Goal: Task Accomplishment & Management: Manage account settings

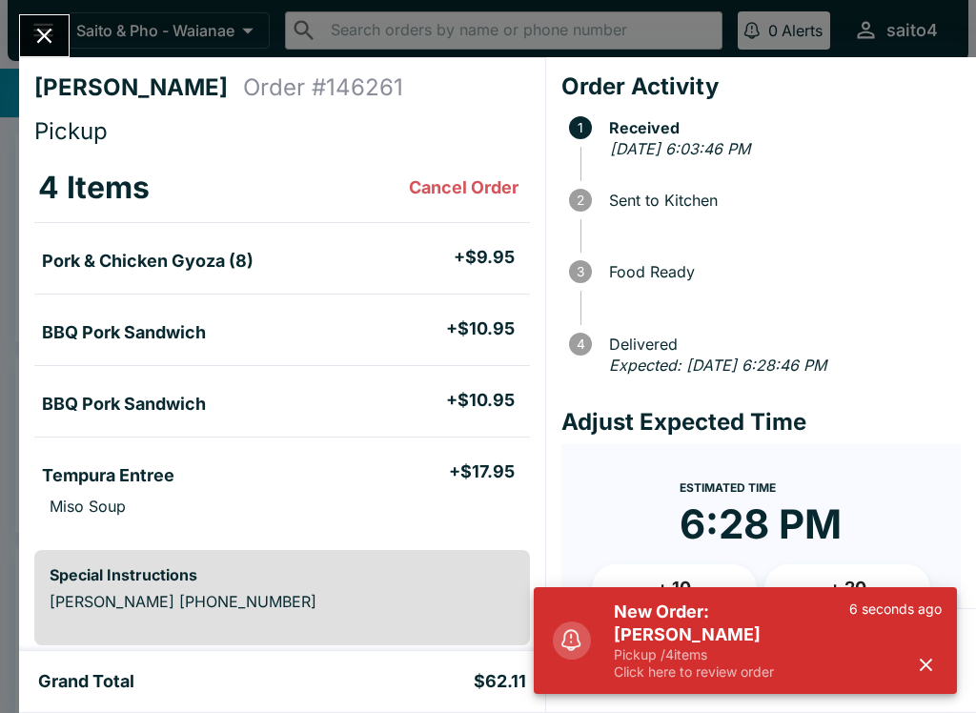
click at [915, 662] on icon "button" at bounding box center [926, 665] width 22 height 22
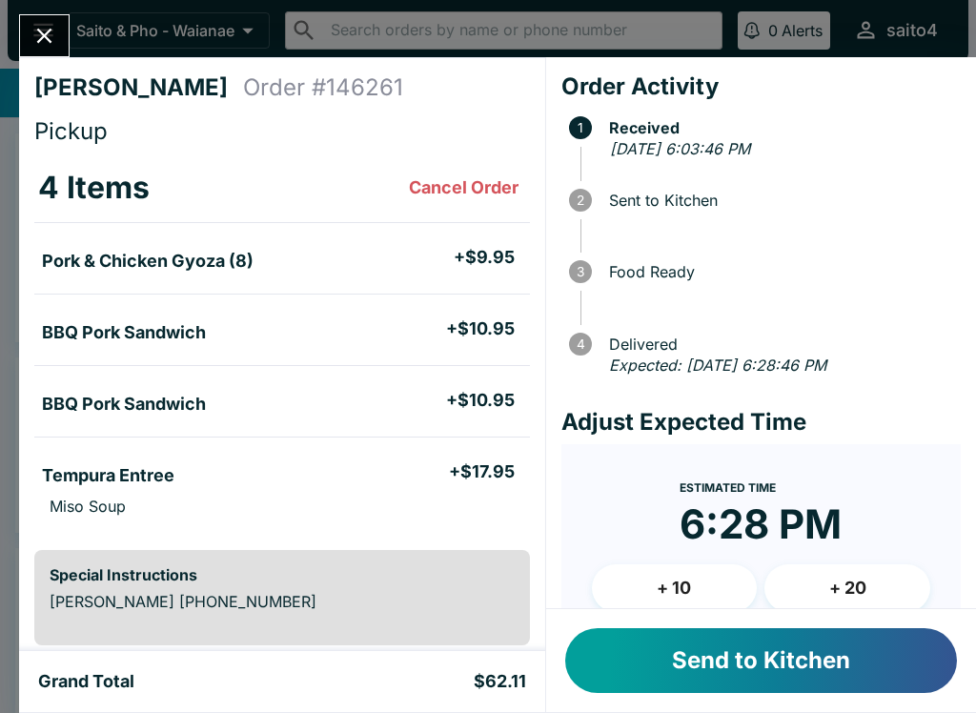
click at [880, 664] on button "Send to Kitchen" at bounding box center [761, 660] width 392 height 65
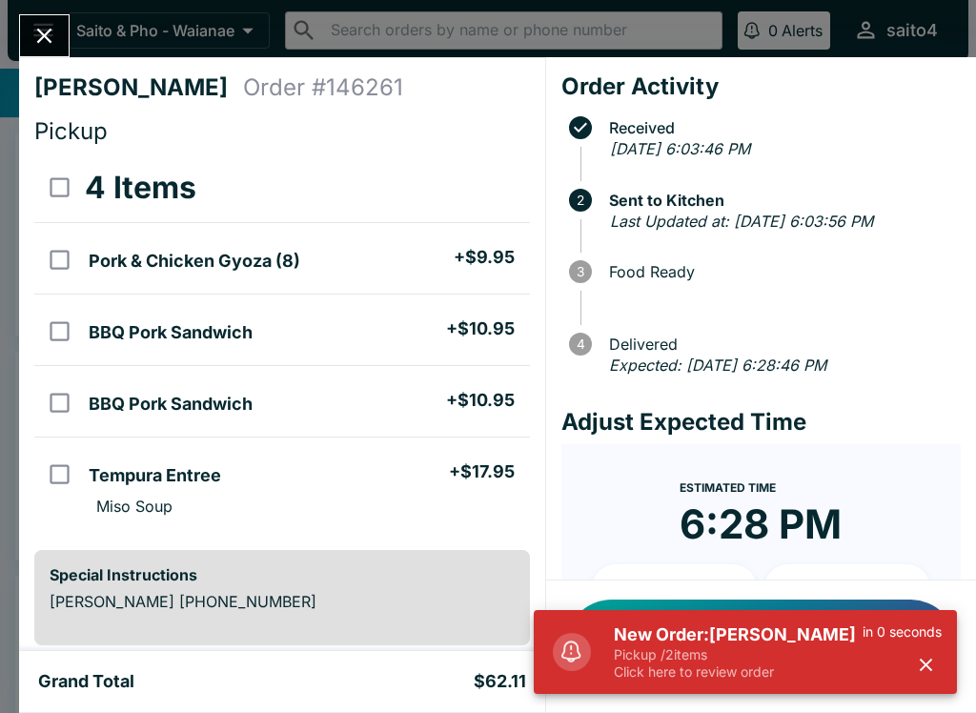
click at [814, 668] on p "Click here to review order" at bounding box center [738, 671] width 249 height 17
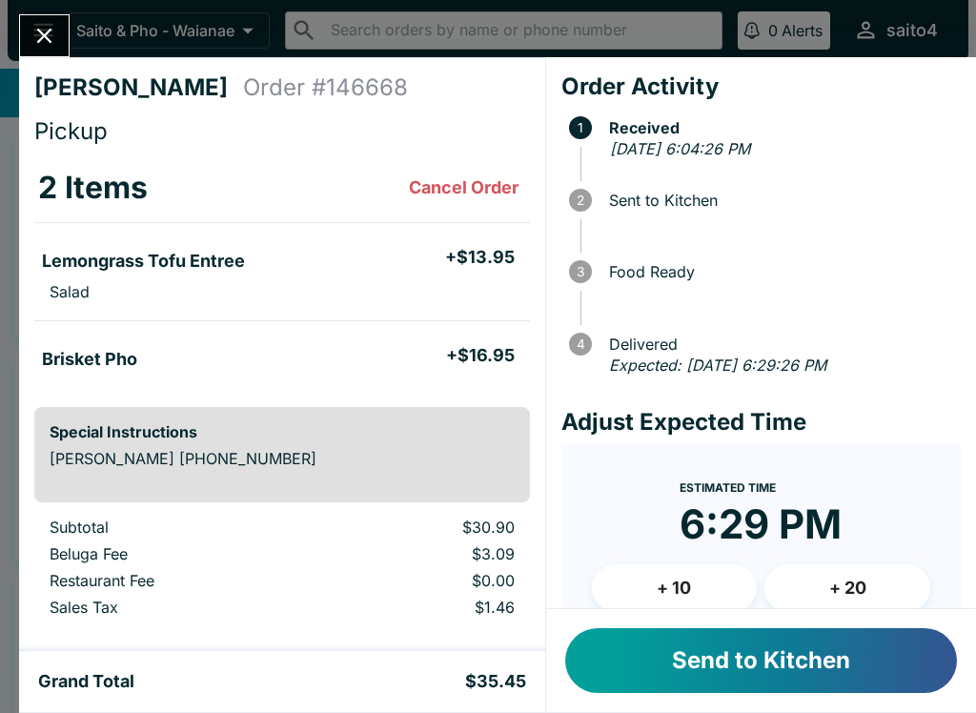
click at [893, 657] on button "Send to Kitchen" at bounding box center [761, 660] width 392 height 65
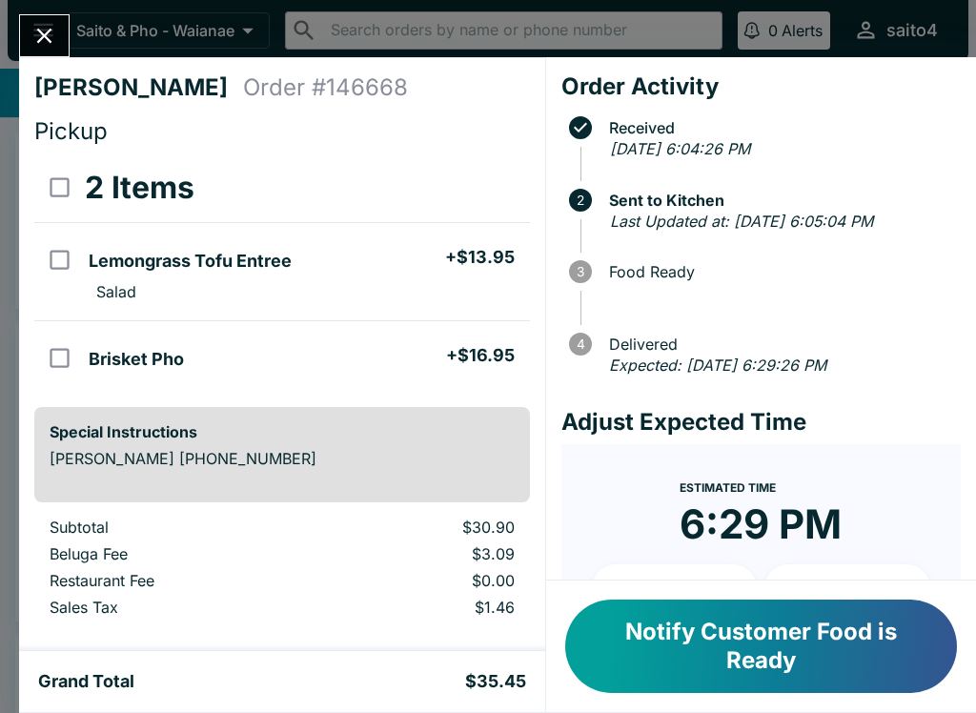
click at [65, 41] on button "Close" at bounding box center [44, 35] width 49 height 41
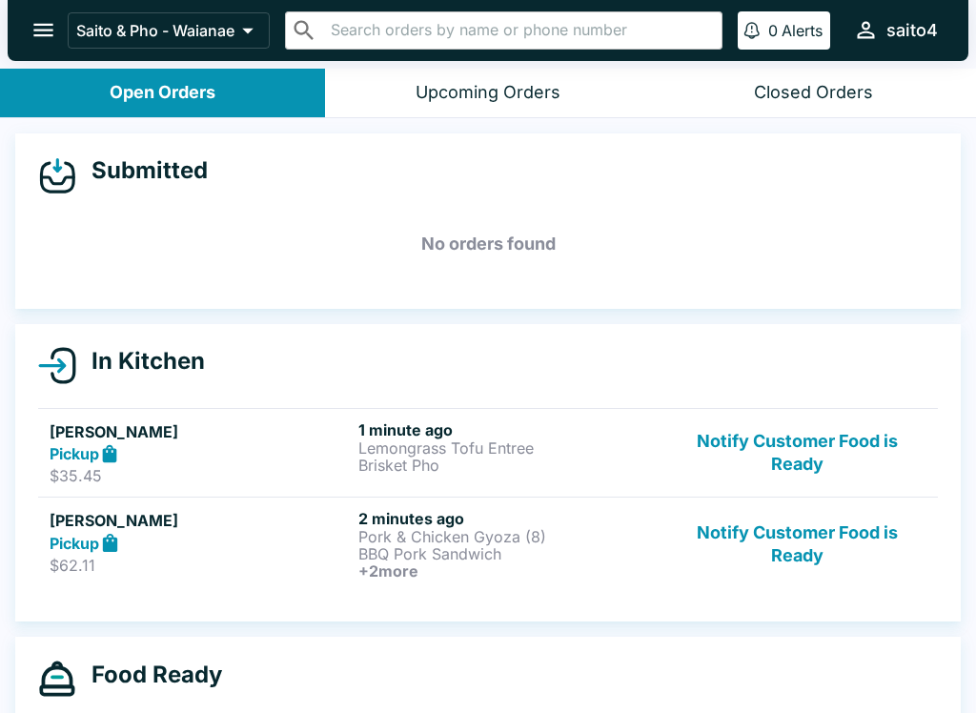
click at [267, 460] on div "Pickup" at bounding box center [200, 454] width 301 height 22
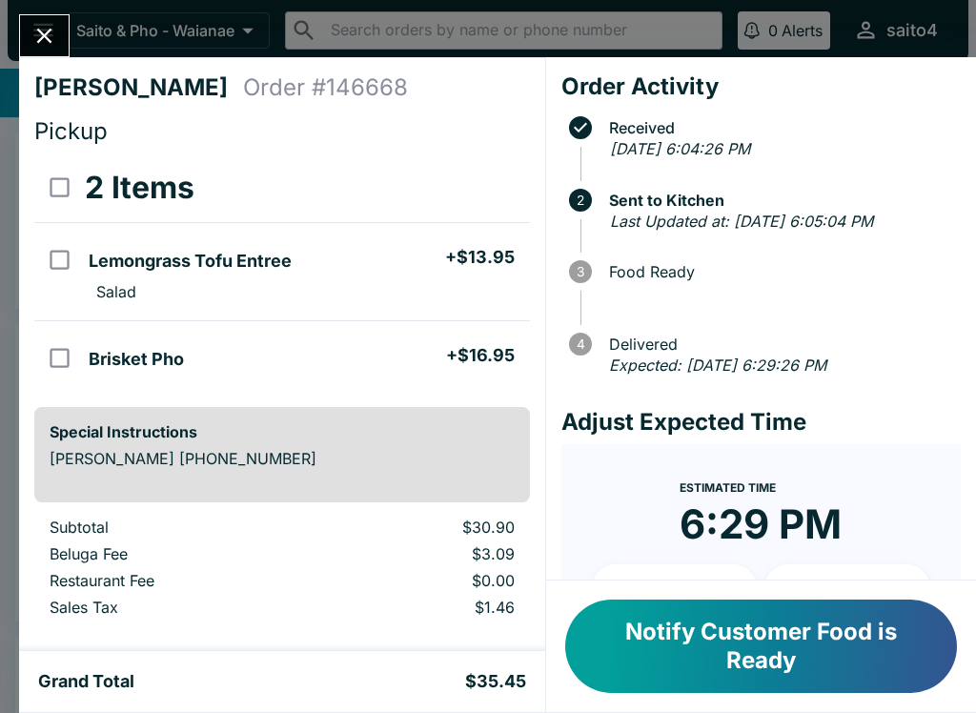
click at [34, 52] on button "Close" at bounding box center [44, 35] width 49 height 41
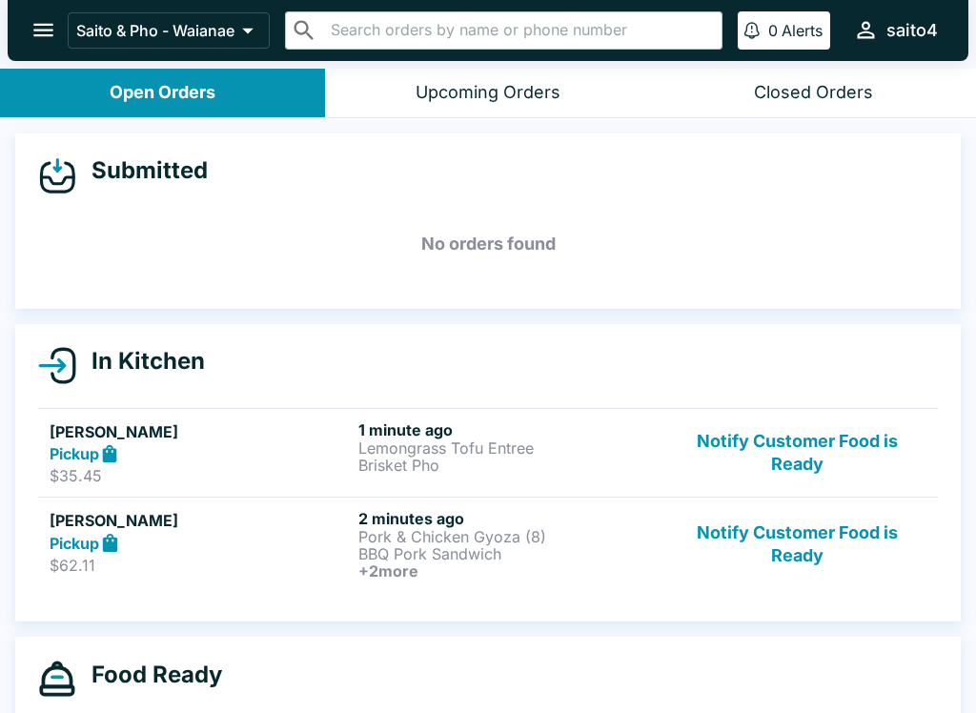
click at [51, 39] on icon "open drawer" at bounding box center [43, 30] width 26 height 26
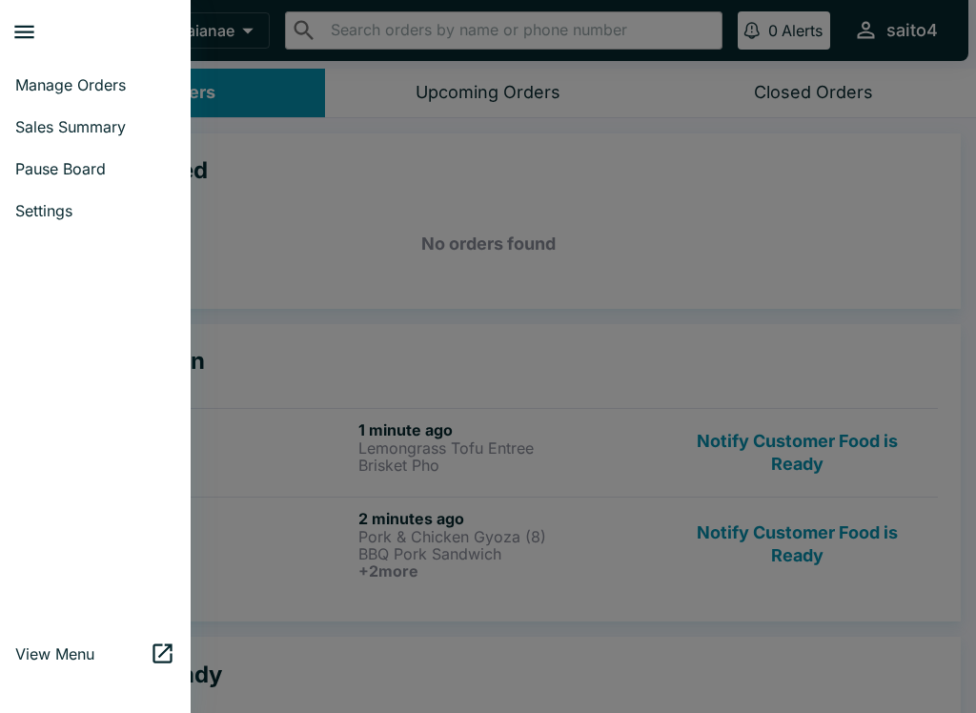
click at [438, 484] on div at bounding box center [488, 356] width 976 height 713
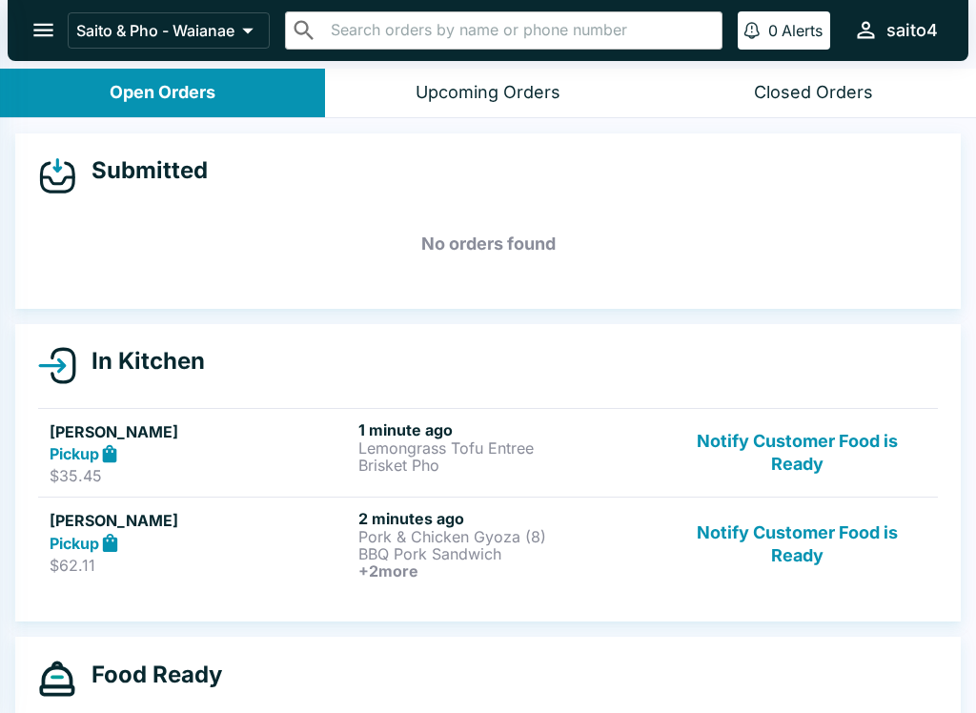
click at [313, 542] on div "Pickup" at bounding box center [200, 543] width 301 height 22
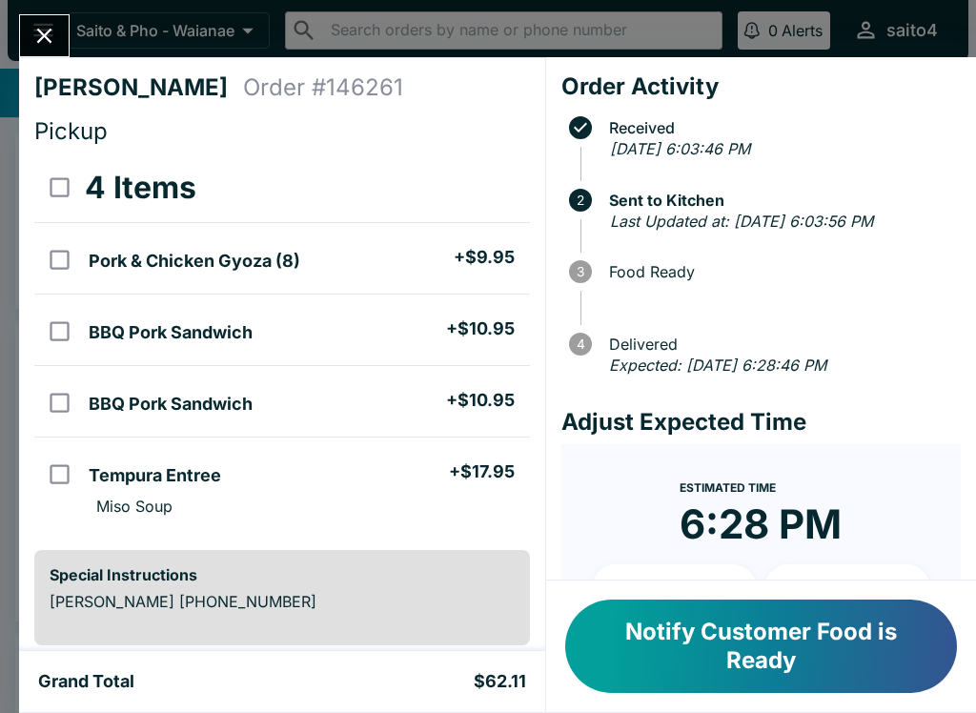
click at [867, 686] on button "Notify Customer Food is Ready" at bounding box center [761, 645] width 392 height 93
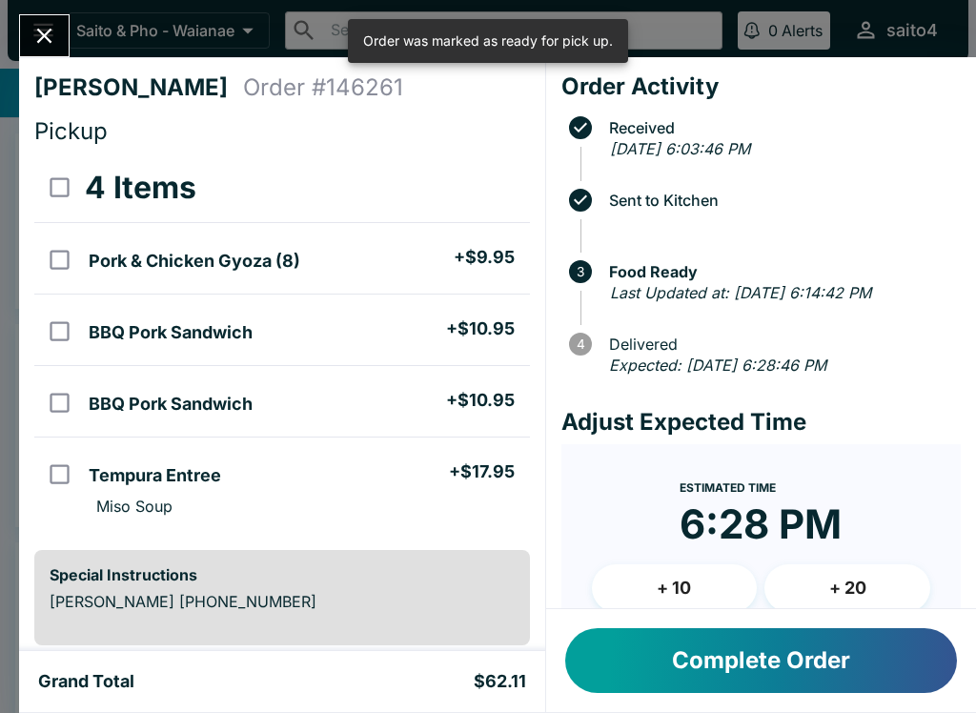
click at [56, 51] on button "Close" at bounding box center [44, 35] width 49 height 41
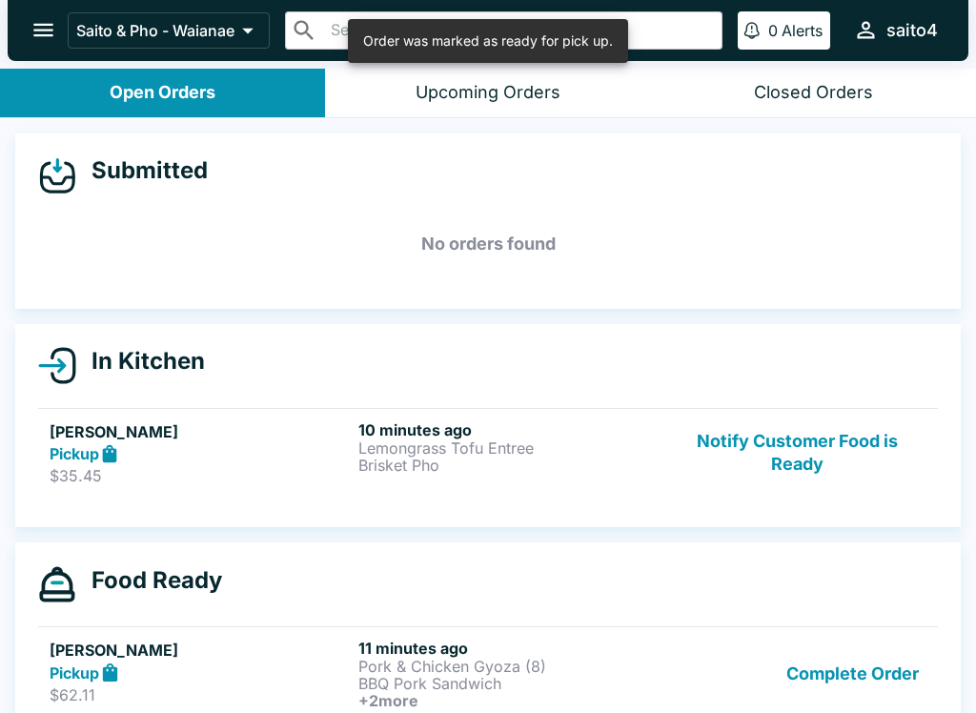
click at [775, 456] on button "Notify Customer Food is Ready" at bounding box center [797, 453] width 258 height 66
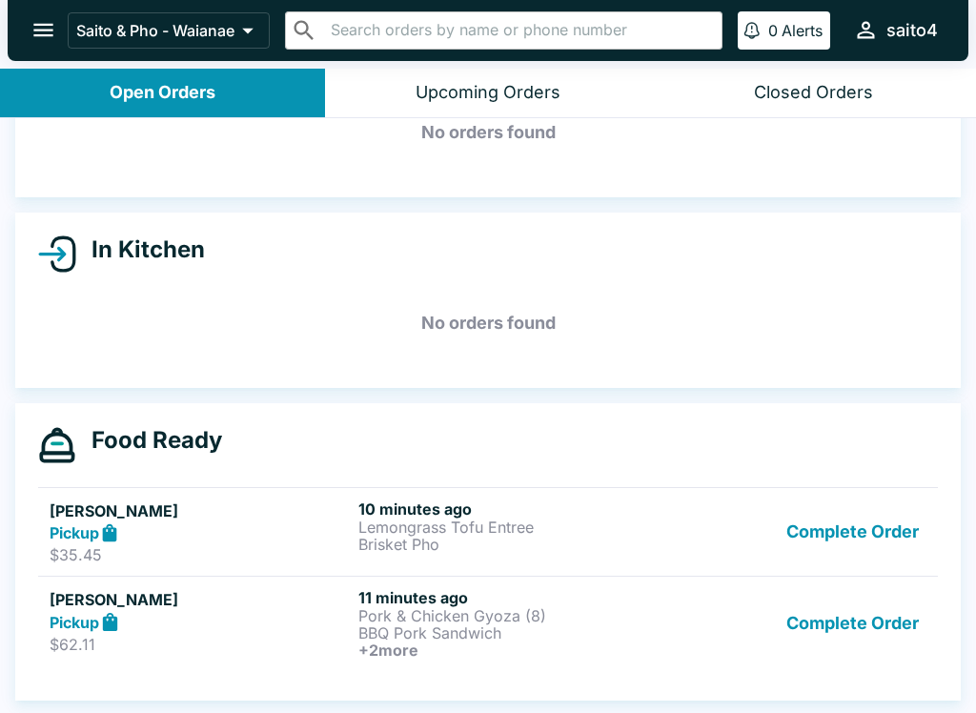
scroll to position [111, 0]
click at [200, 633] on div "[PERSON_NAME] Pickup $62.11" at bounding box center [200, 623] width 301 height 71
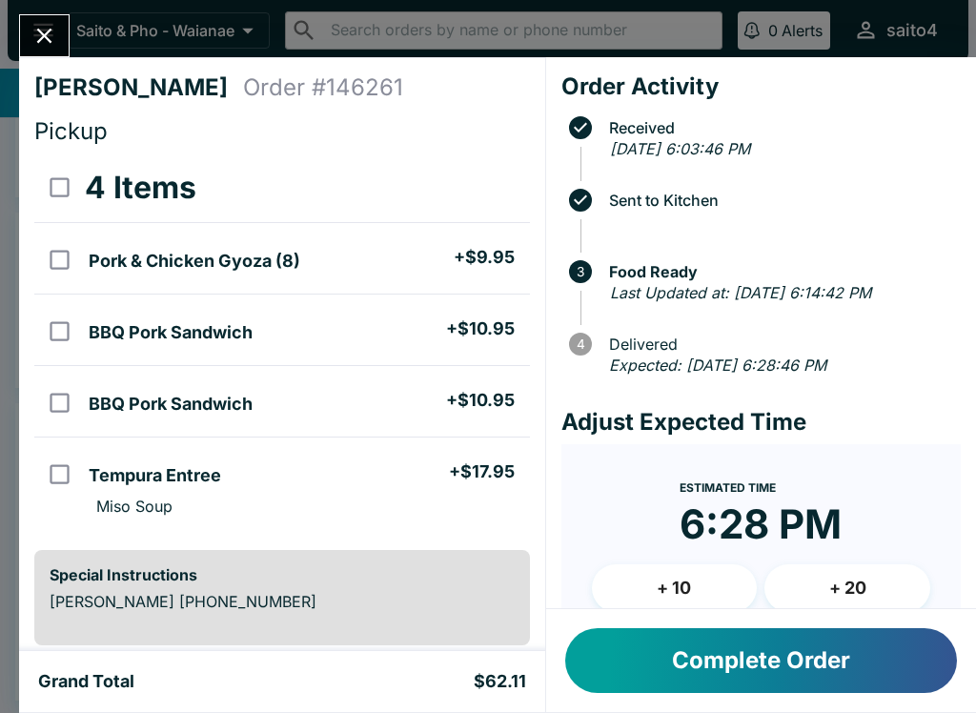
click at [46, 23] on icon "Close" at bounding box center [44, 36] width 26 height 26
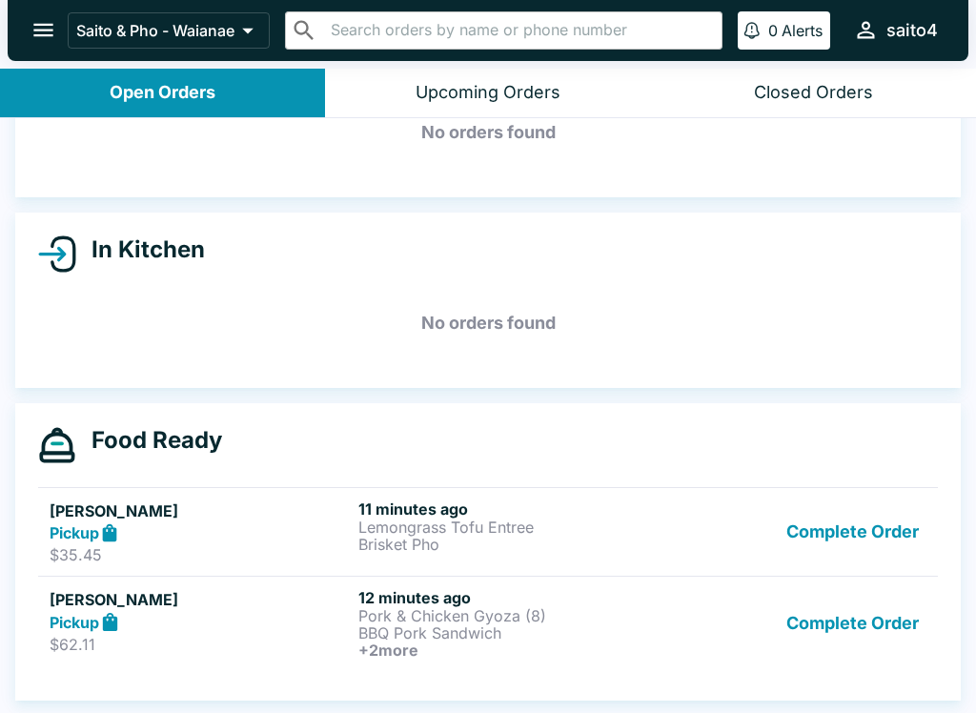
click at [901, 539] on button "Complete Order" at bounding box center [853, 532] width 148 height 66
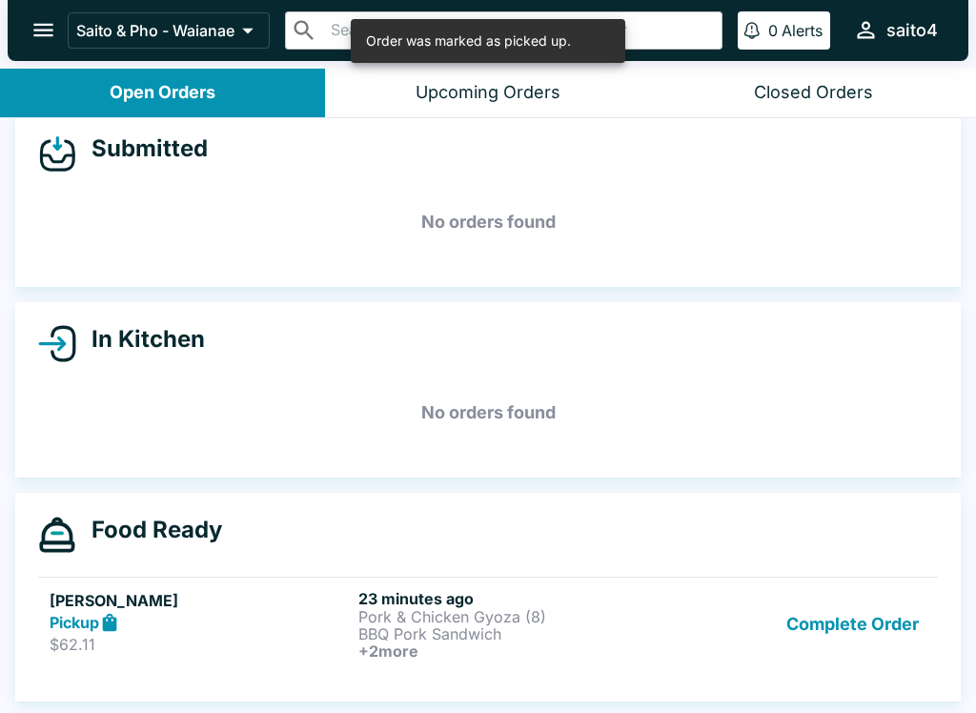
scroll to position [22, 0]
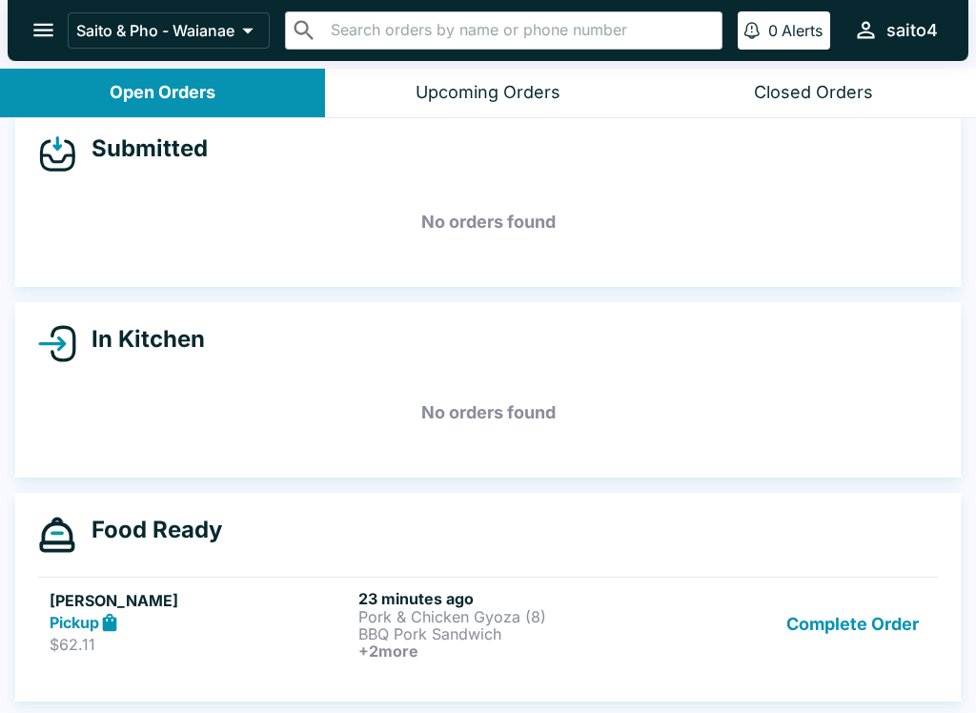
click at [867, 670] on ul "[PERSON_NAME] Pickup $62.11 23 minutes ago Pork & Chicken Gyoza (8) BBQ Pork Sa…" at bounding box center [488, 624] width 900 height 110
click at [850, 635] on button "Complete Order" at bounding box center [853, 624] width 148 height 71
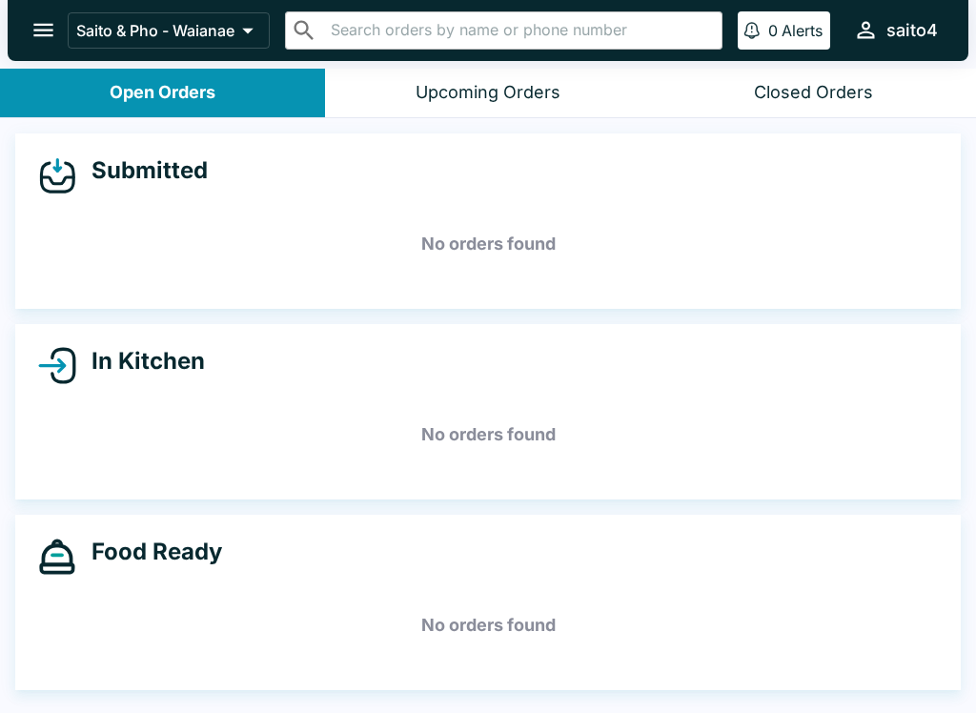
scroll to position [0, 0]
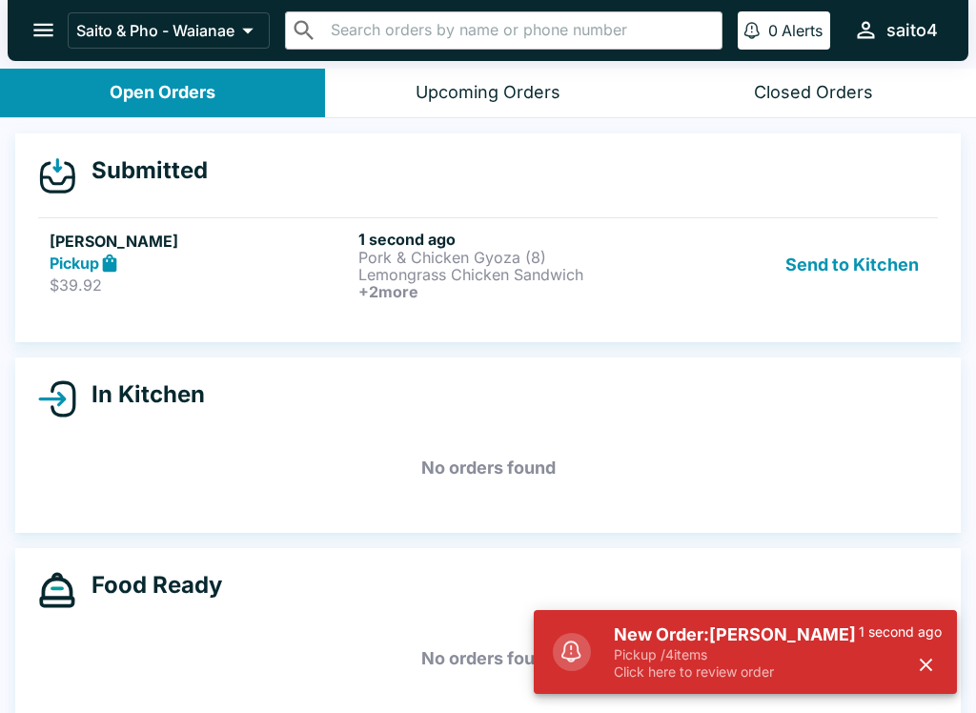
click at [475, 256] on p "Pork & Chicken Gyoza (8)" at bounding box center [508, 257] width 301 height 17
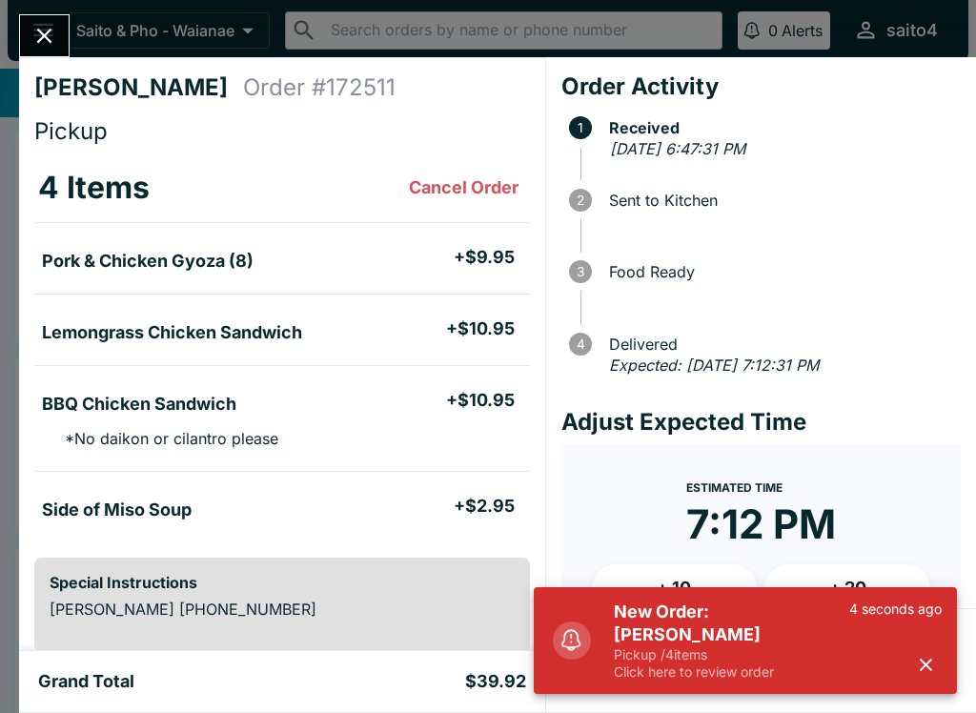
click at [933, 646] on div "4 seconds ago" at bounding box center [895, 640] width 92 height 80
click at [929, 662] on icon "button" at bounding box center [926, 664] width 12 height 12
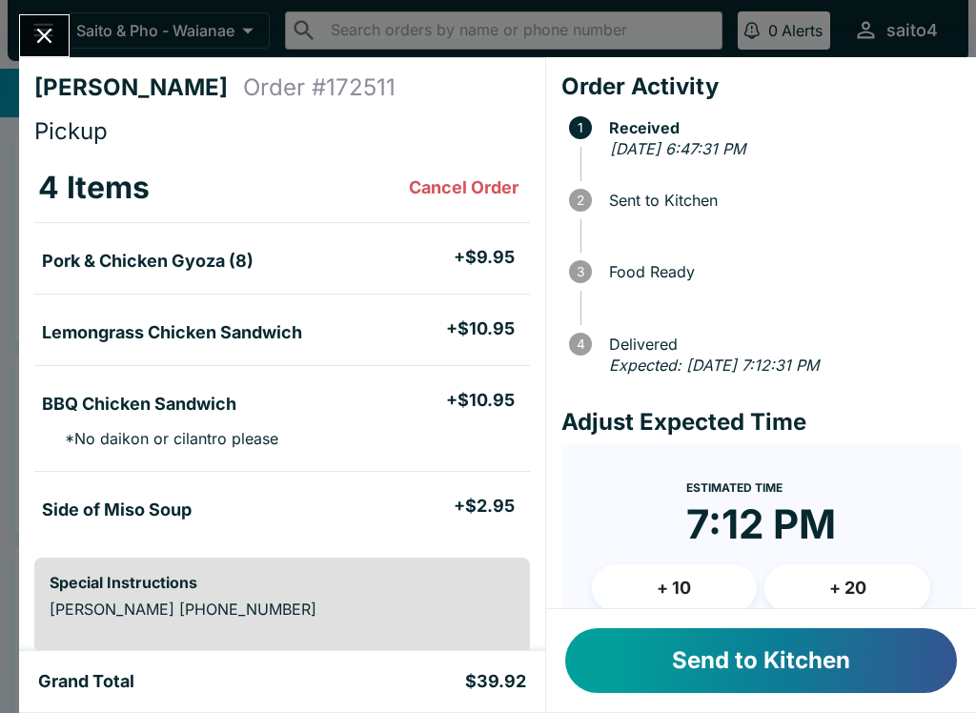
click at [863, 657] on button "Send to Kitchen" at bounding box center [761, 660] width 392 height 65
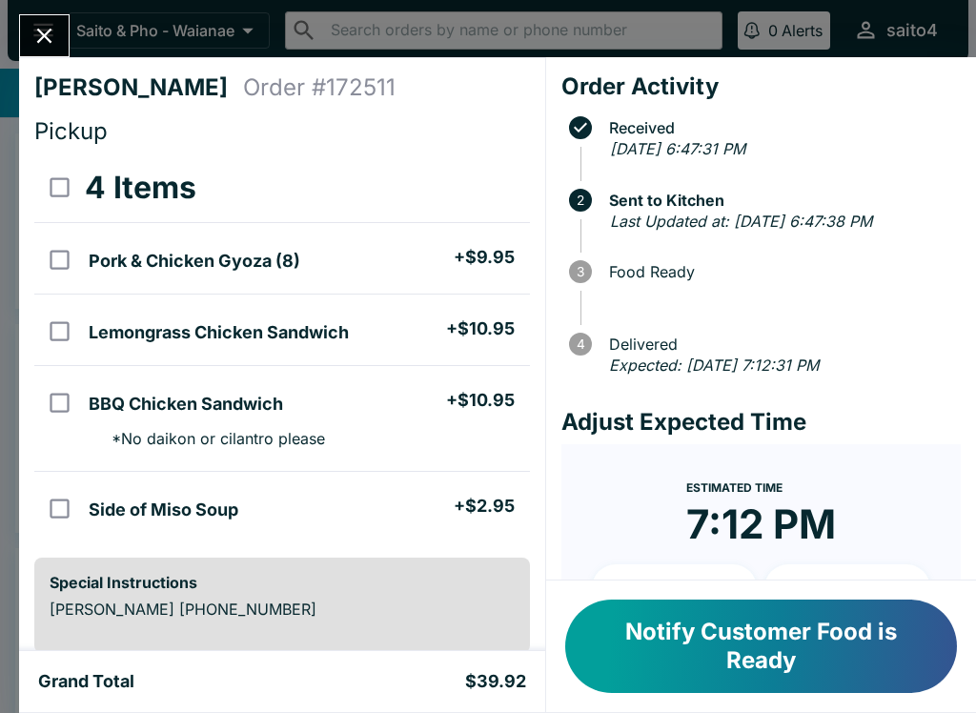
click at [858, 682] on button "Notify Customer Food is Ready" at bounding box center [761, 645] width 392 height 93
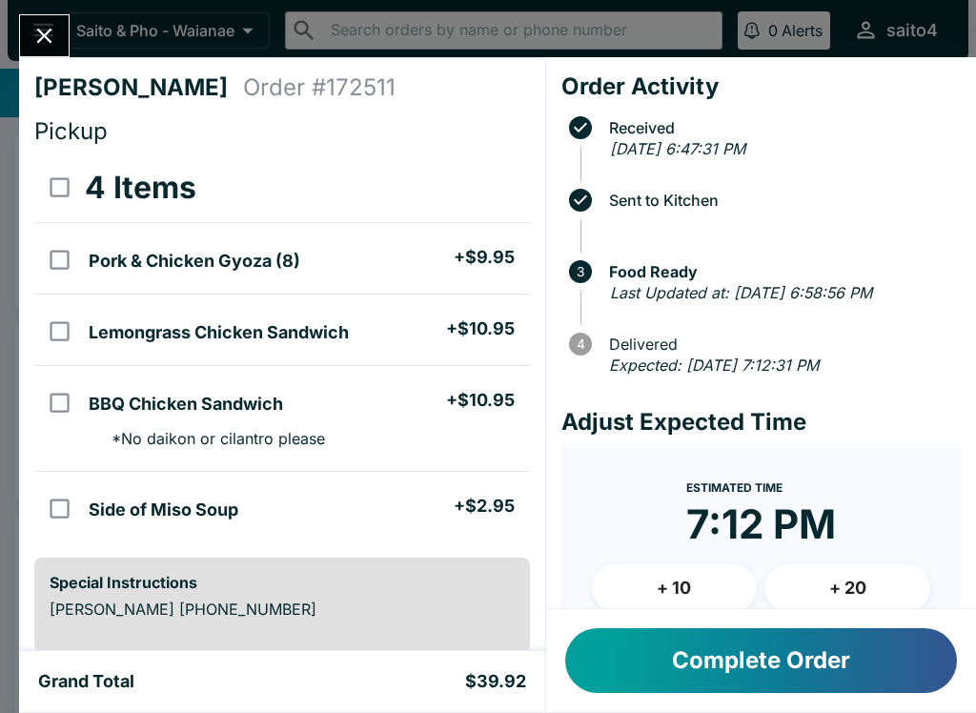
click at [800, 687] on button "Complete Order" at bounding box center [761, 660] width 392 height 65
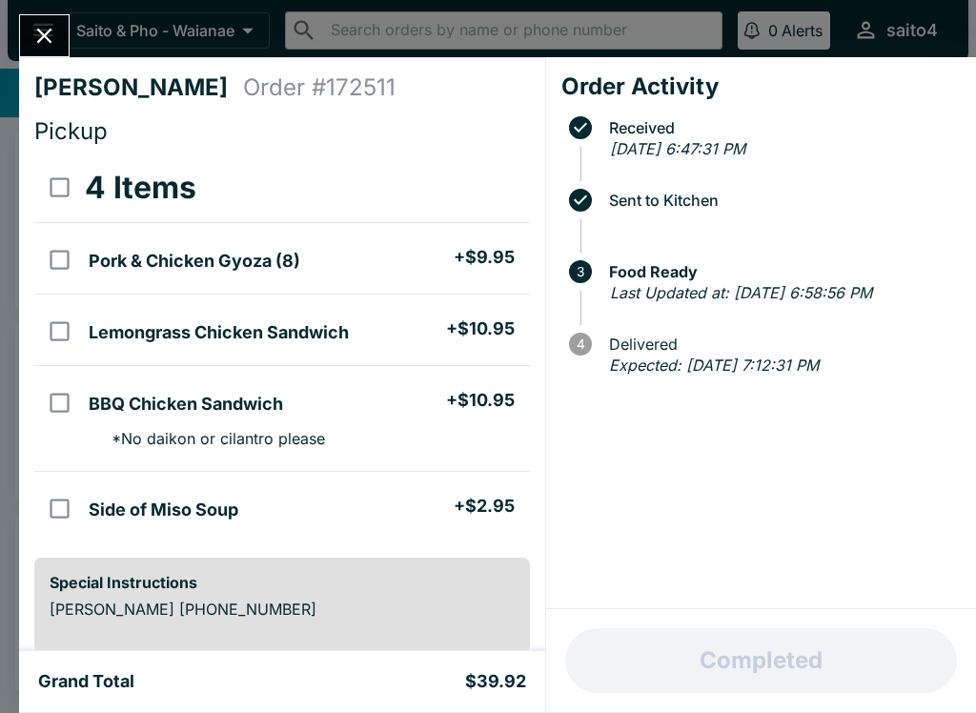
click at [800, 687] on div "Completed" at bounding box center [761, 660] width 430 height 103
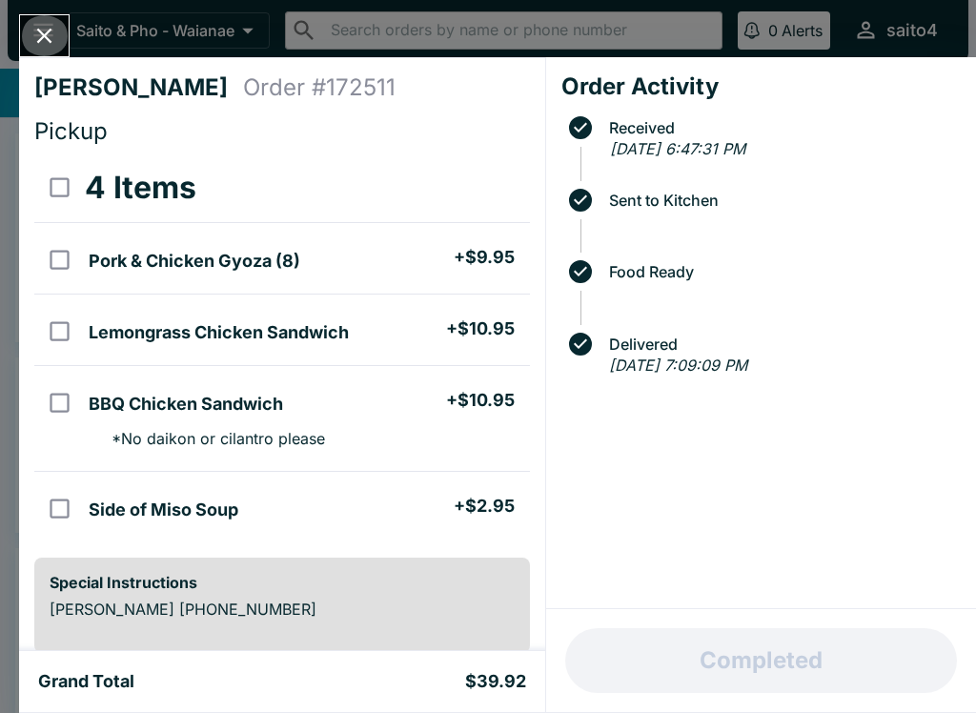
click at [44, 50] on button "Close" at bounding box center [44, 35] width 49 height 41
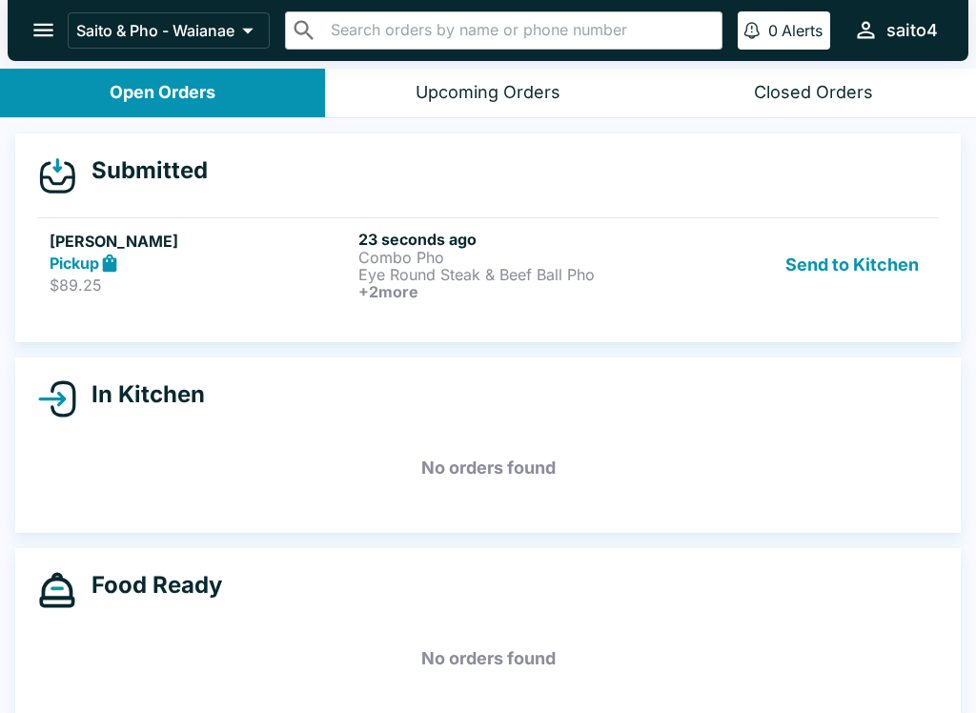
click at [230, 271] on div "Pickup" at bounding box center [200, 264] width 301 height 22
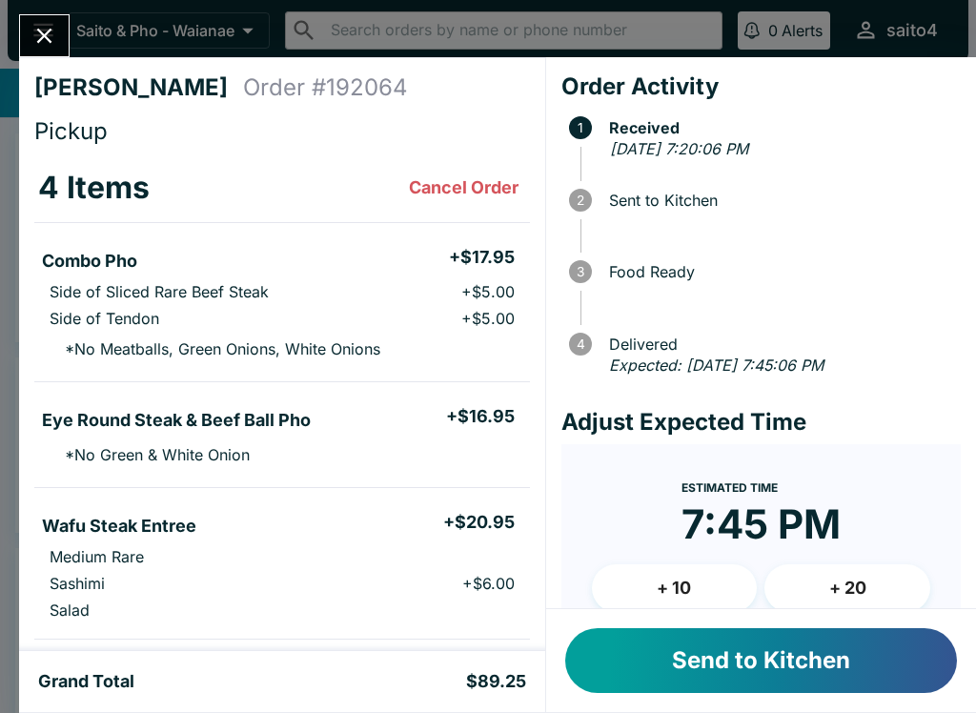
click at [913, 669] on button "Send to Kitchen" at bounding box center [761, 660] width 392 height 65
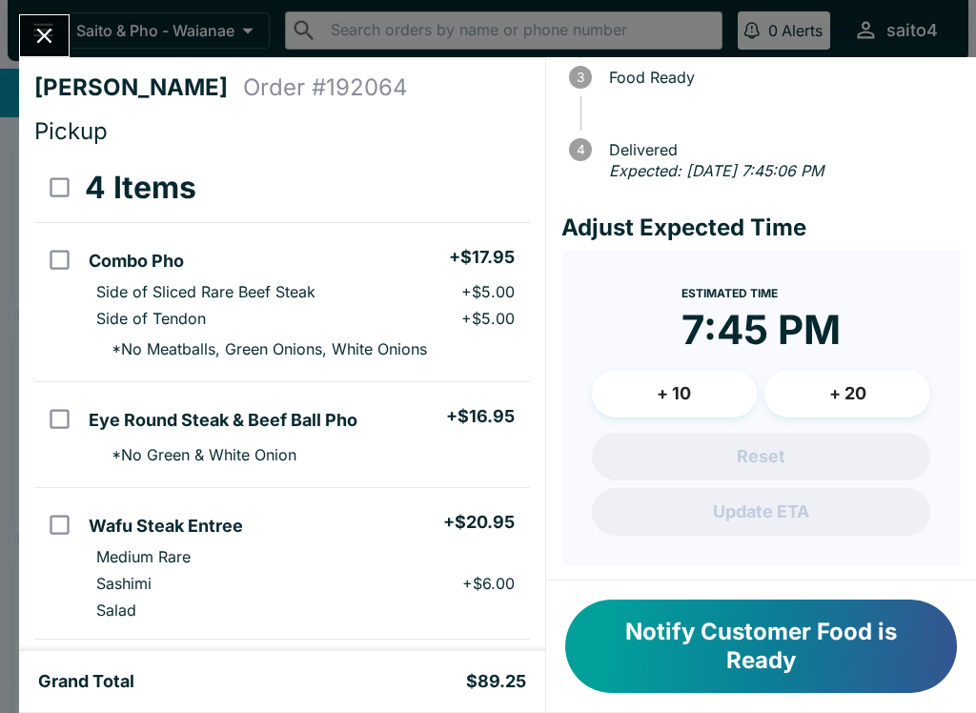
scroll to position [193, 0]
click at [712, 387] on button "+ 10" at bounding box center [675, 395] width 166 height 48
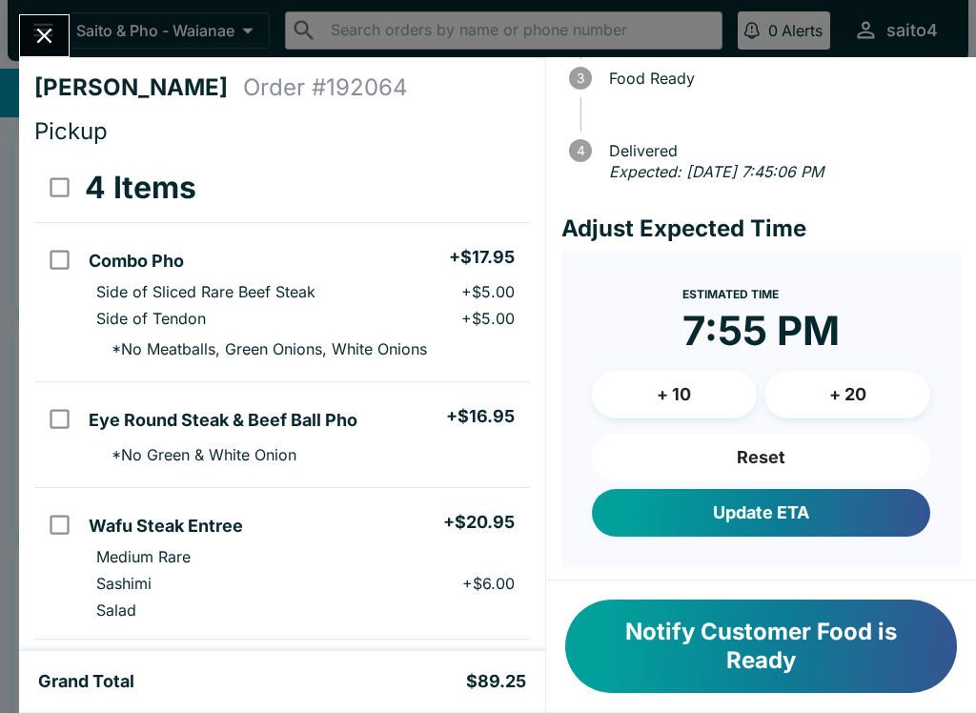
click at [868, 502] on button "Update ETA" at bounding box center [761, 513] width 338 height 48
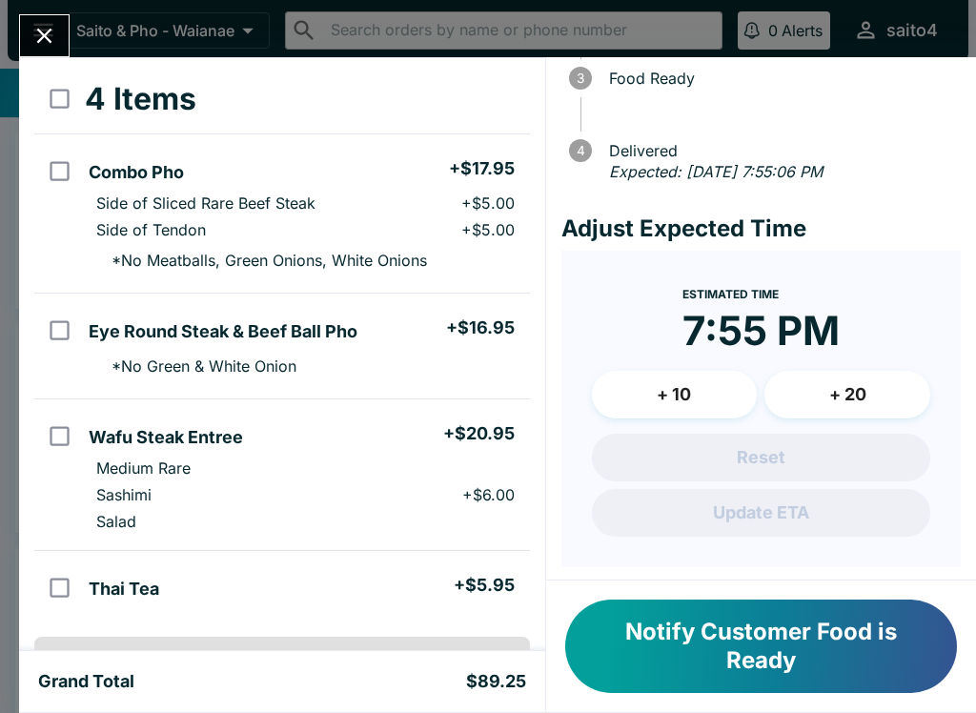
scroll to position [91, 0]
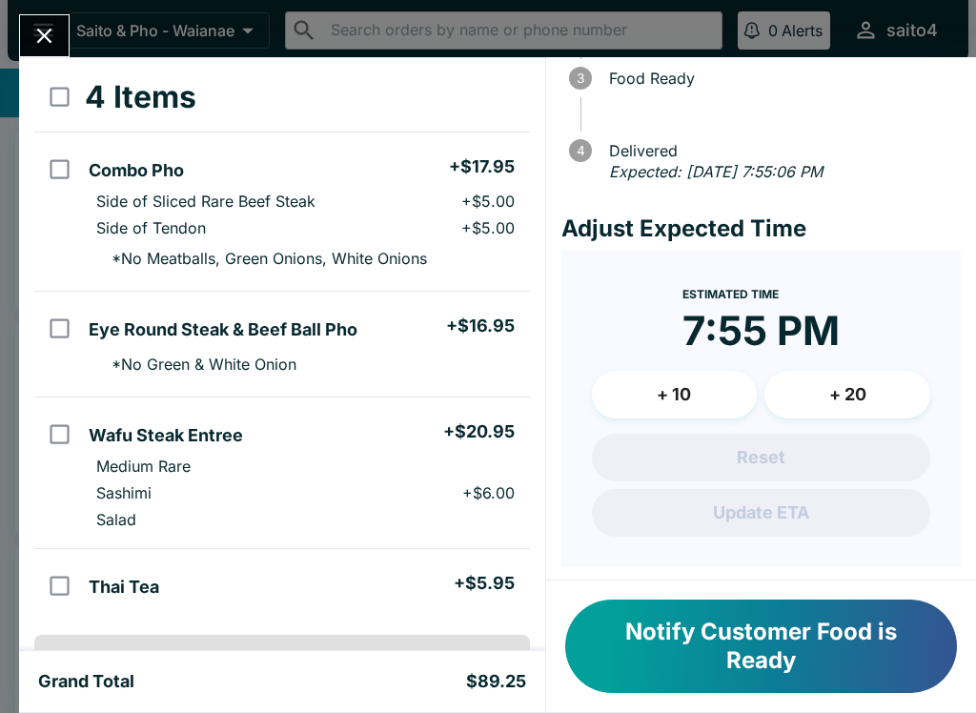
click at [855, 653] on button "Notify Customer Food is Ready" at bounding box center [761, 645] width 392 height 93
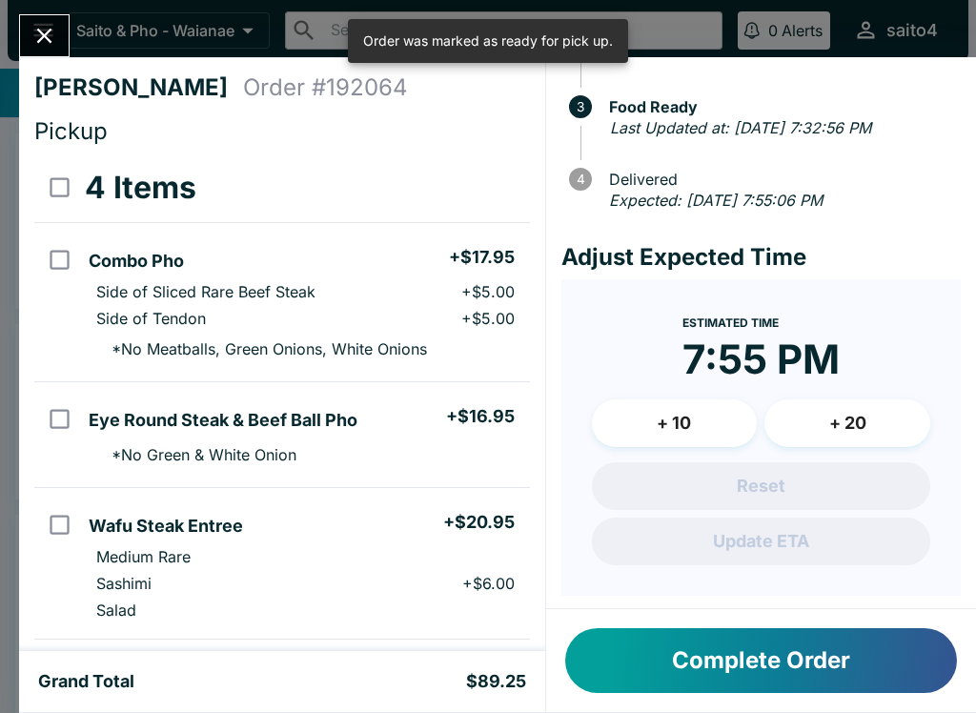
scroll to position [0, 0]
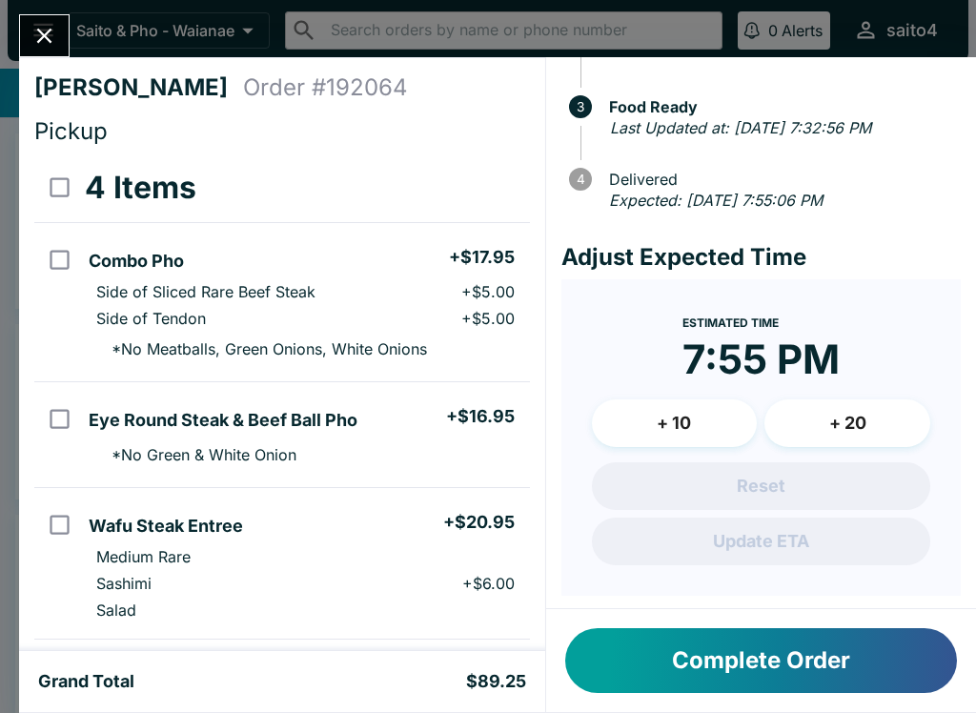
click at [892, 682] on button "Complete Order" at bounding box center [761, 660] width 392 height 65
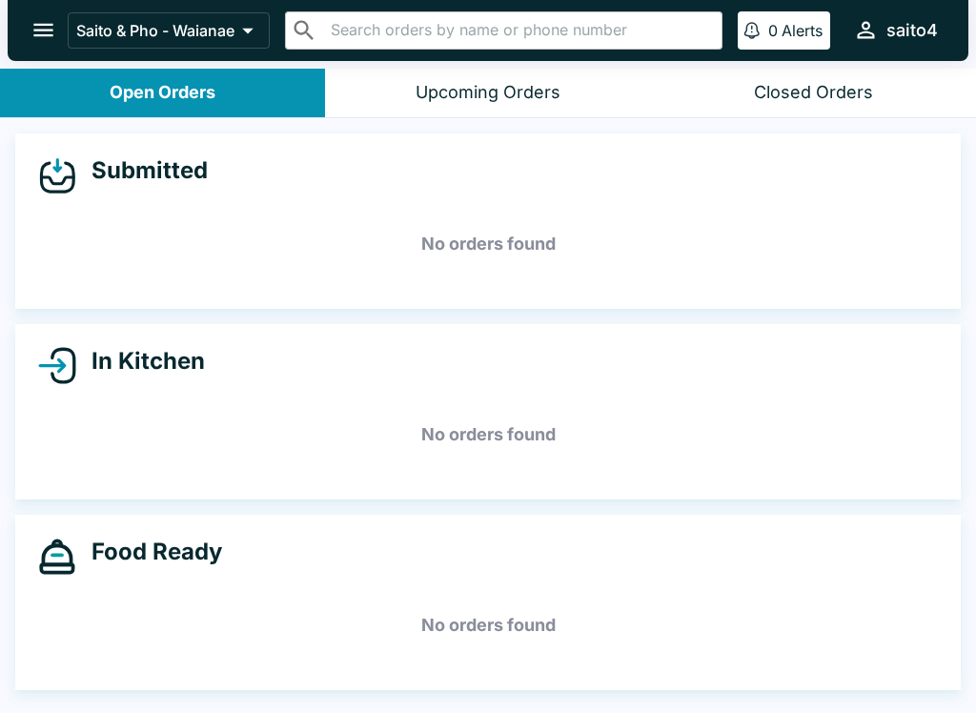
click at [834, 113] on button "Closed Orders" at bounding box center [813, 93] width 325 height 49
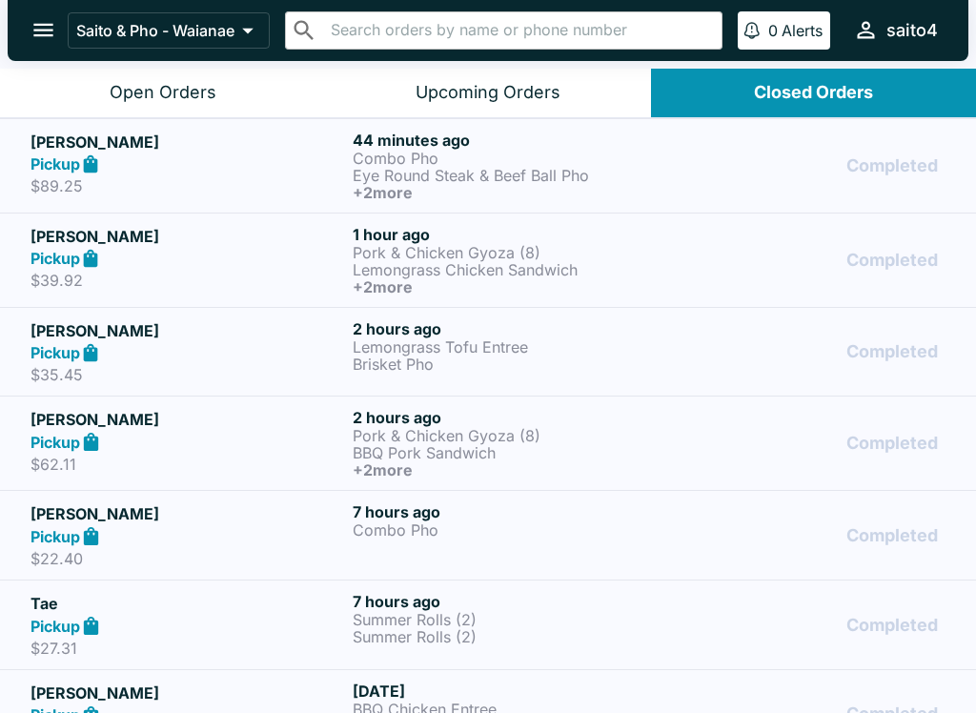
click at [36, 51] on button "open drawer" at bounding box center [43, 30] width 49 height 49
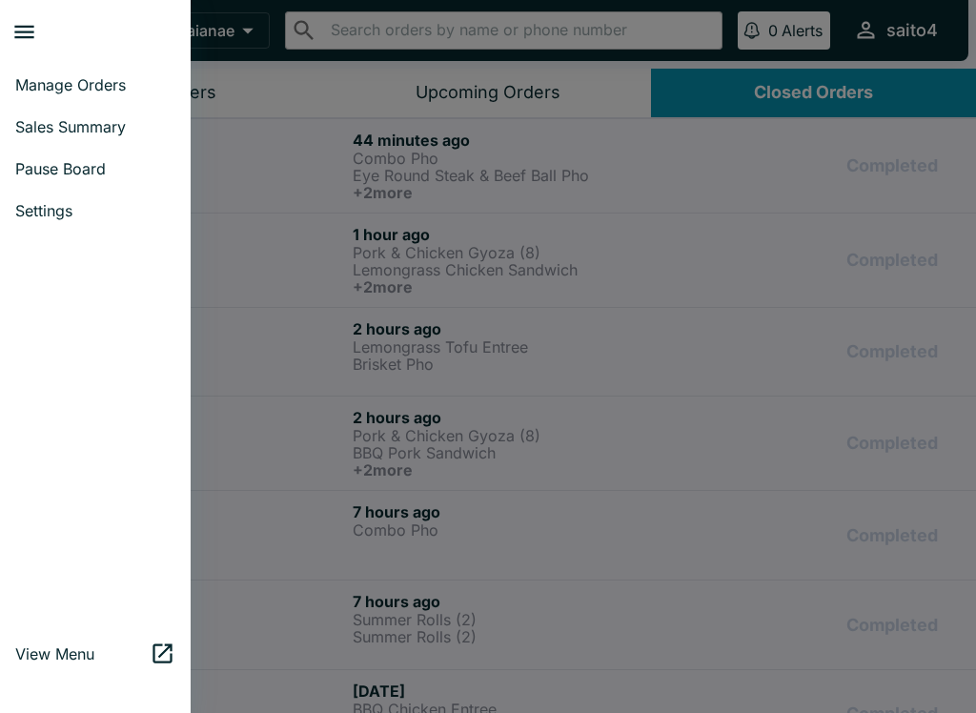
click at [37, 178] on link "Pause Board" at bounding box center [95, 169] width 191 height 42
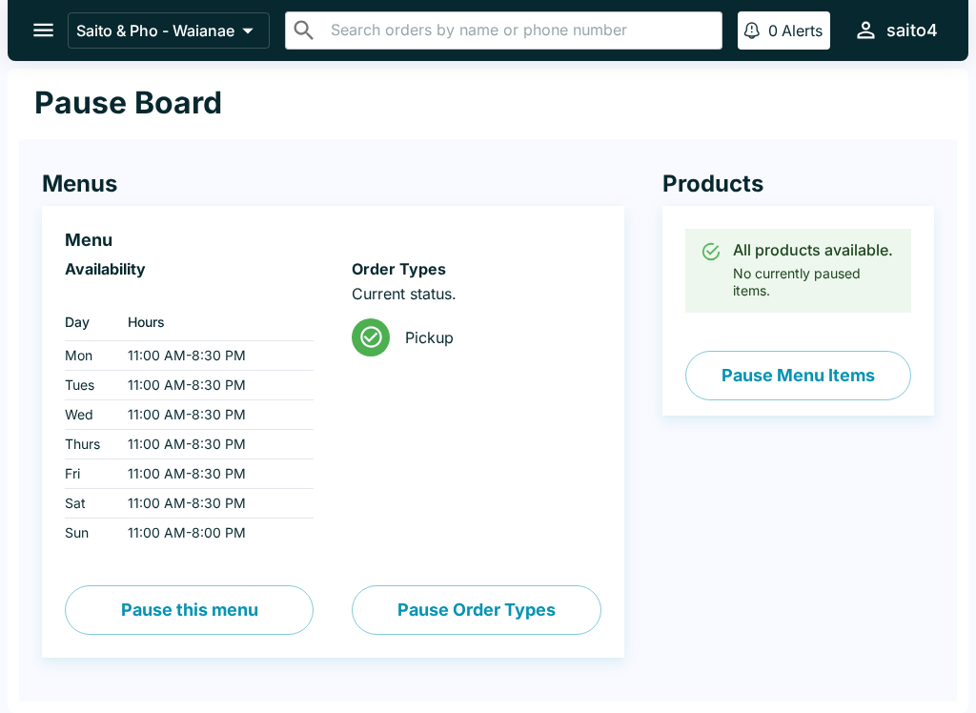
click at [38, 52] on button "open drawer" at bounding box center [43, 30] width 49 height 49
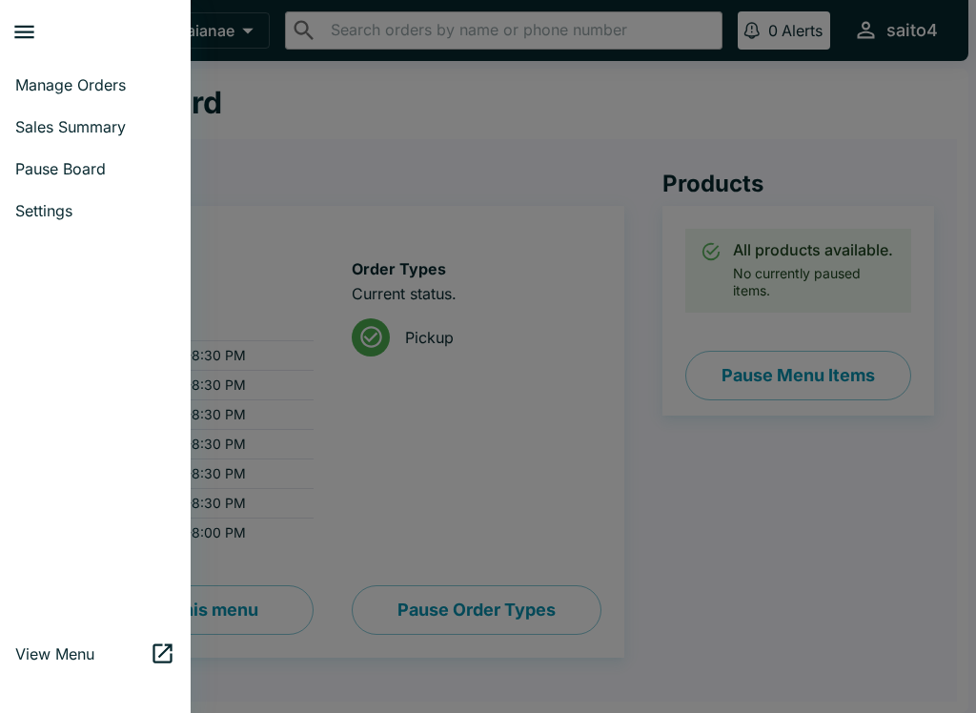
click at [37, 74] on link "Manage Orders" at bounding box center [95, 85] width 191 height 42
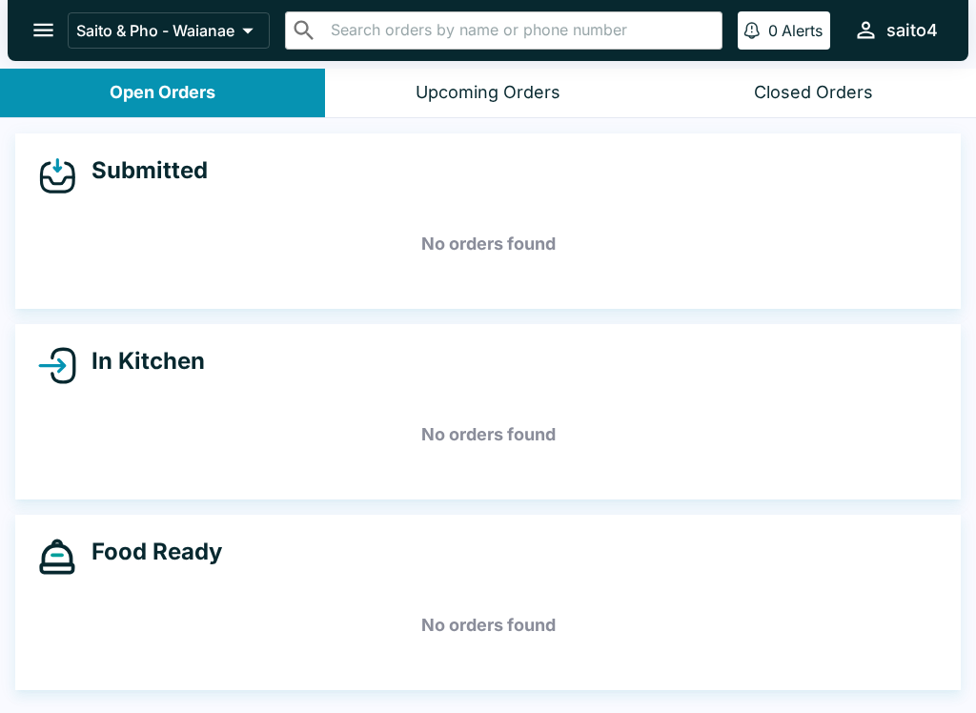
click at [574, 93] on button "Upcoming Orders" at bounding box center [487, 93] width 325 height 49
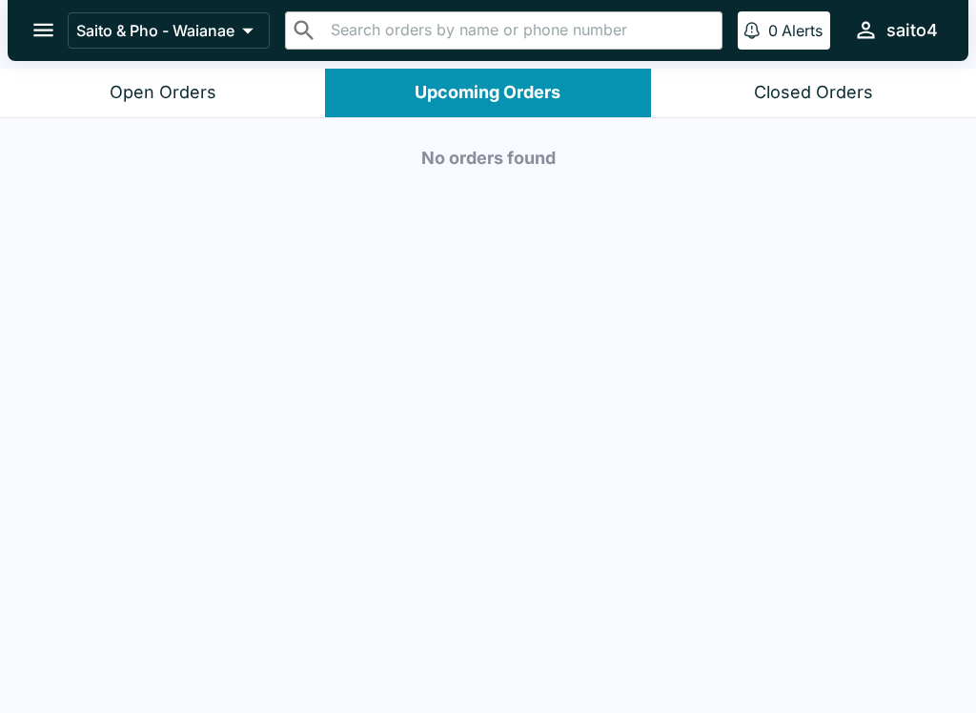
click at [804, 131] on div "No orders found" at bounding box center [488, 417] width 976 height 598
click at [734, 101] on button "Closed Orders" at bounding box center [813, 93] width 325 height 49
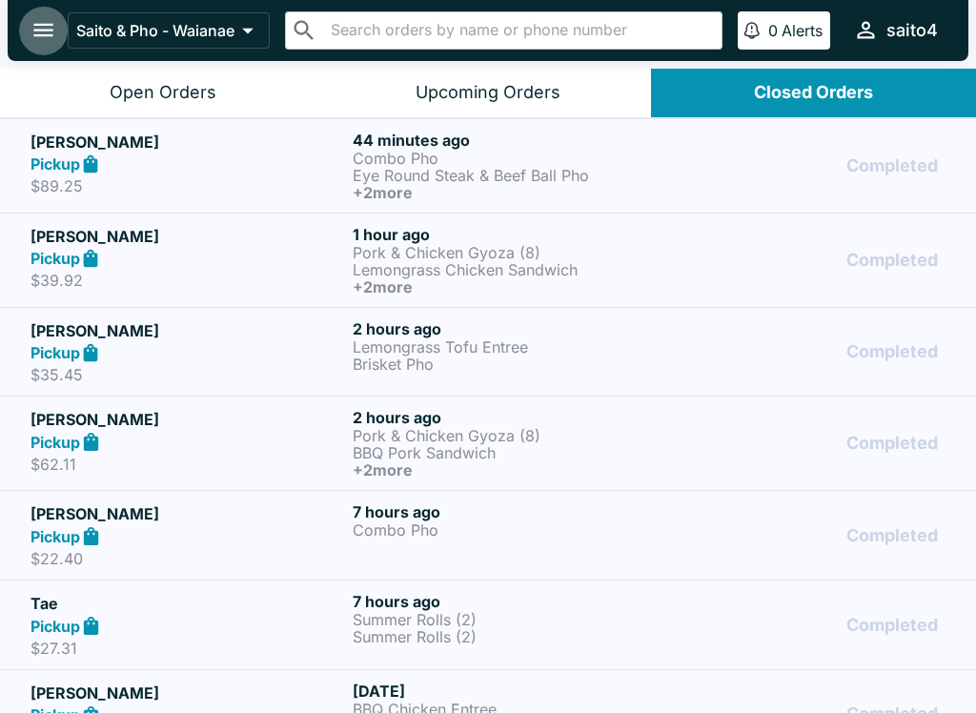
click at [58, 32] on button "open drawer" at bounding box center [43, 30] width 49 height 49
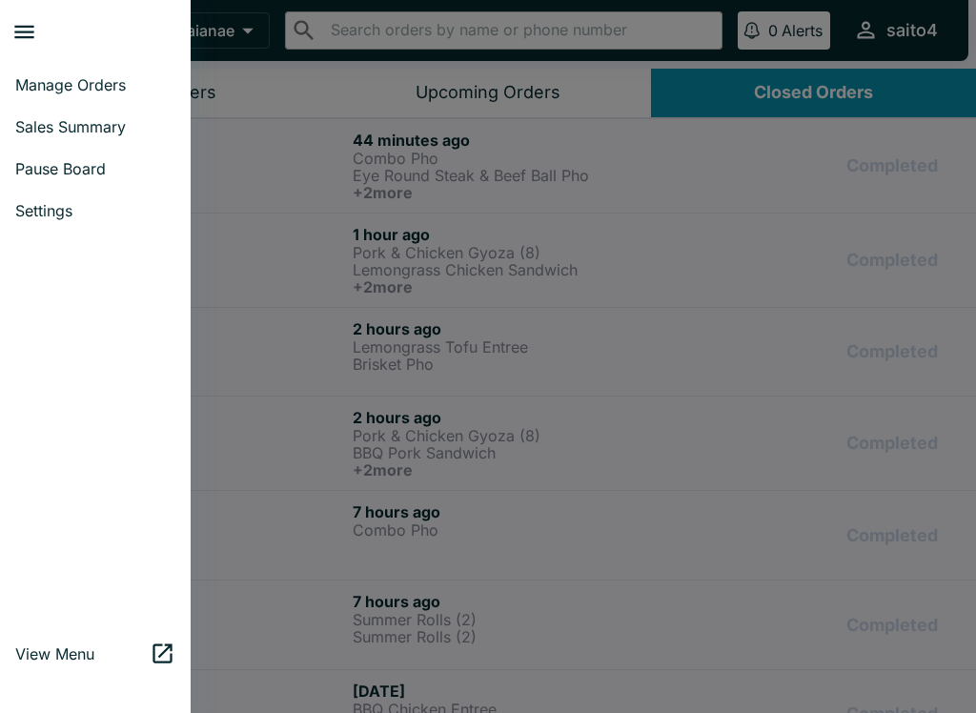
click at [39, 149] on link "Pause Board" at bounding box center [95, 169] width 191 height 42
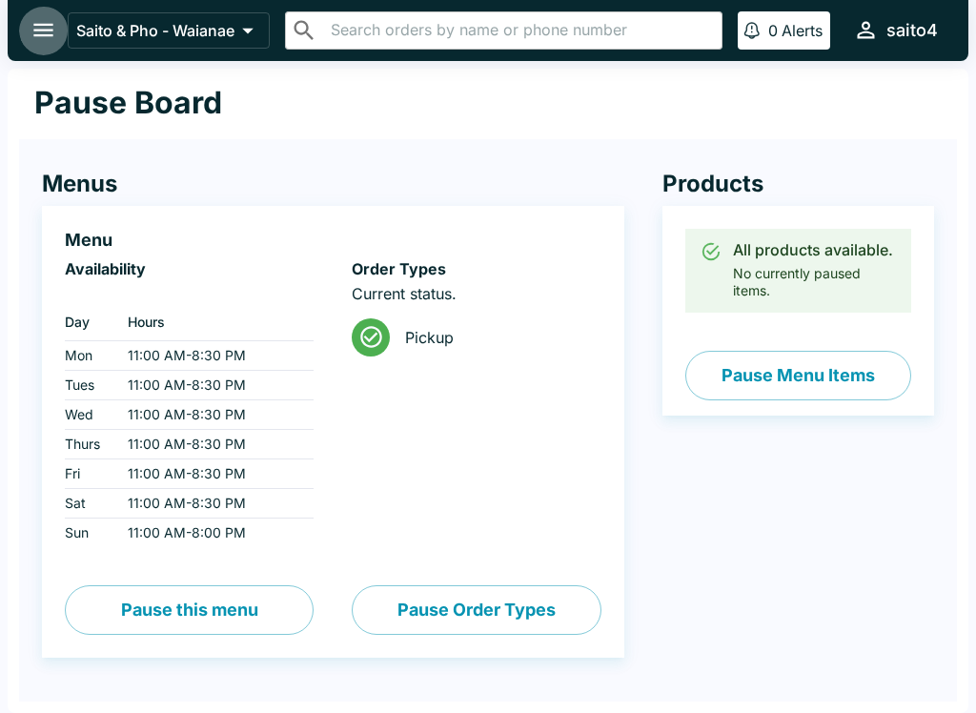
click at [22, 29] on button "open drawer" at bounding box center [43, 30] width 49 height 49
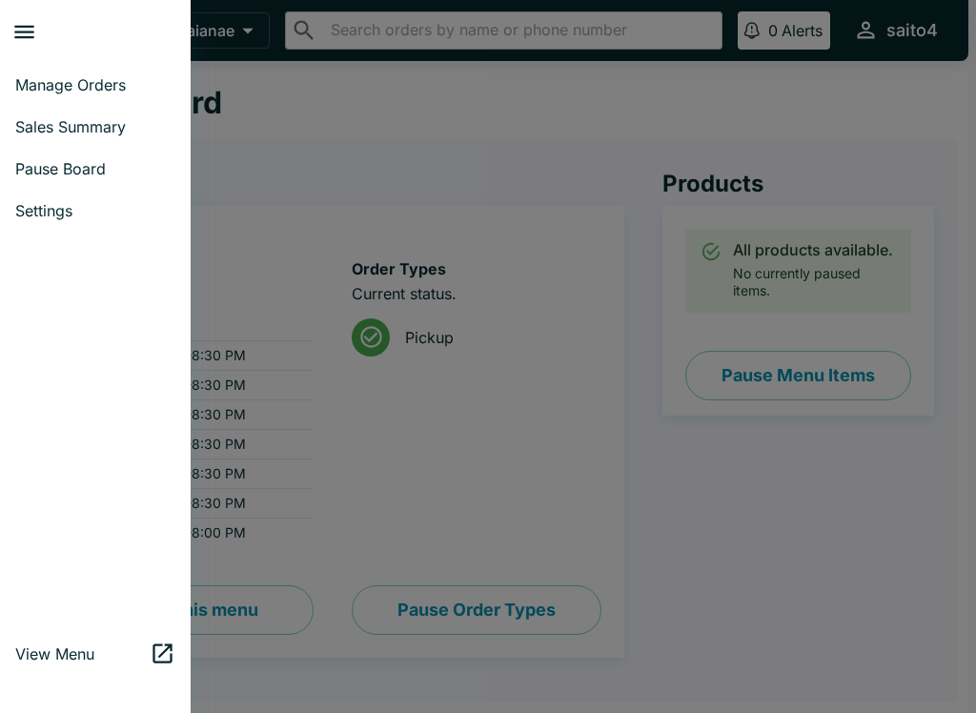
click at [52, 125] on span "Sales Summary" at bounding box center [95, 126] width 160 height 19
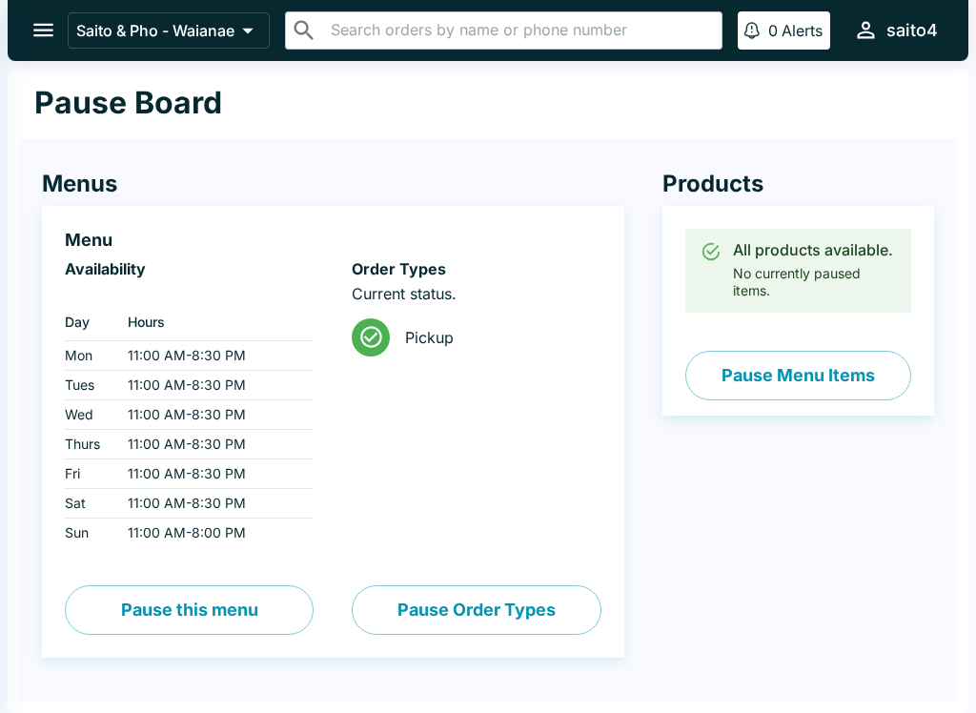
select select "03:00"
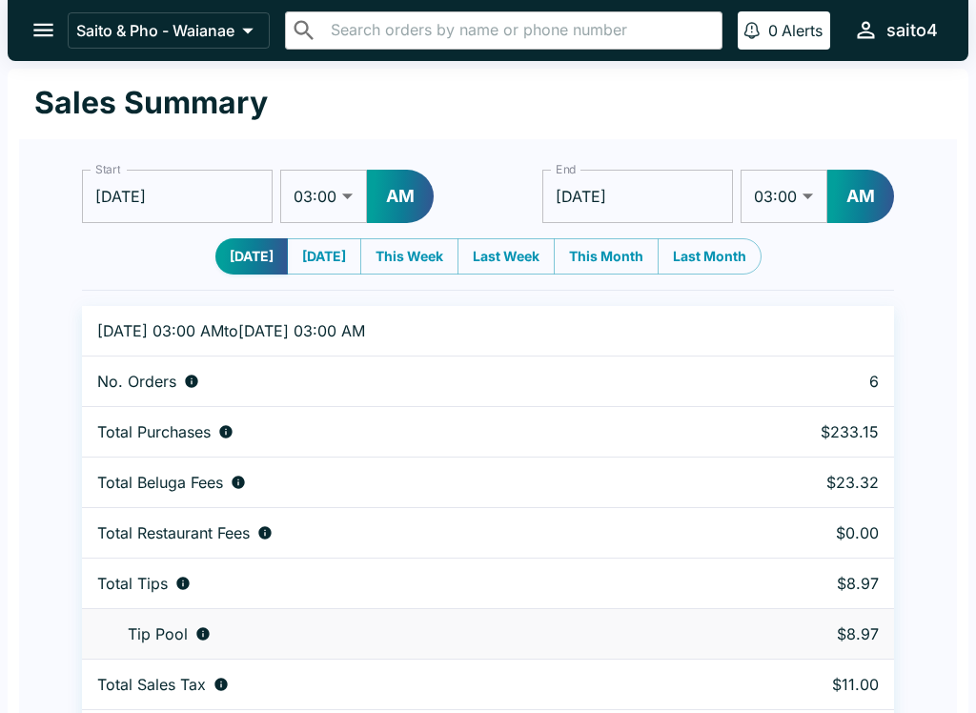
click at [27, 34] on button "open drawer" at bounding box center [43, 30] width 49 height 49
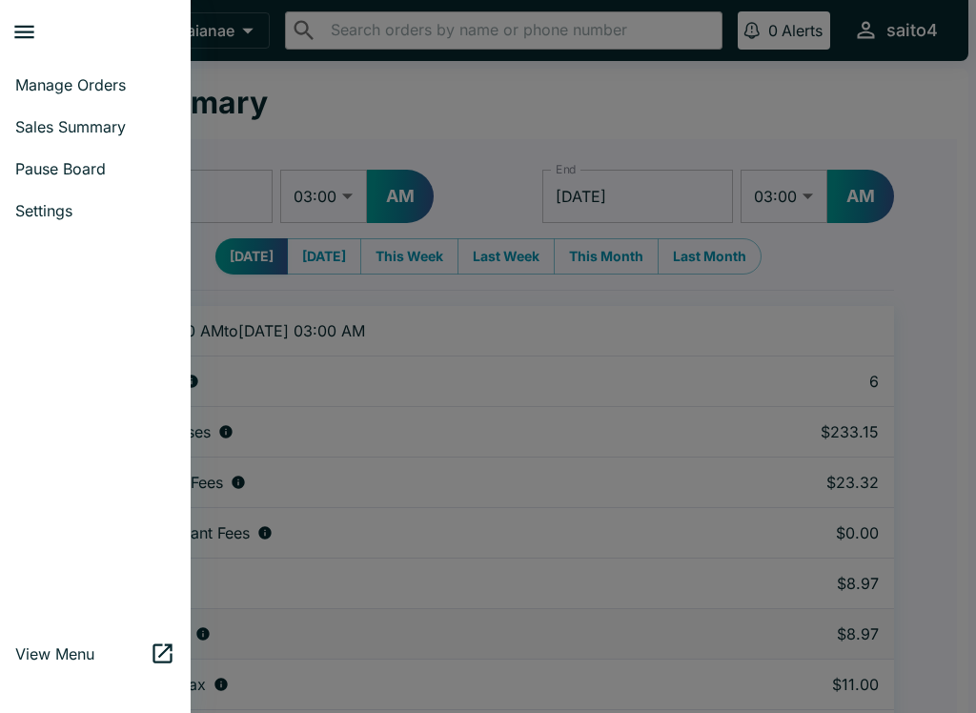
click at [41, 88] on span "Manage Orders" at bounding box center [95, 84] width 160 height 19
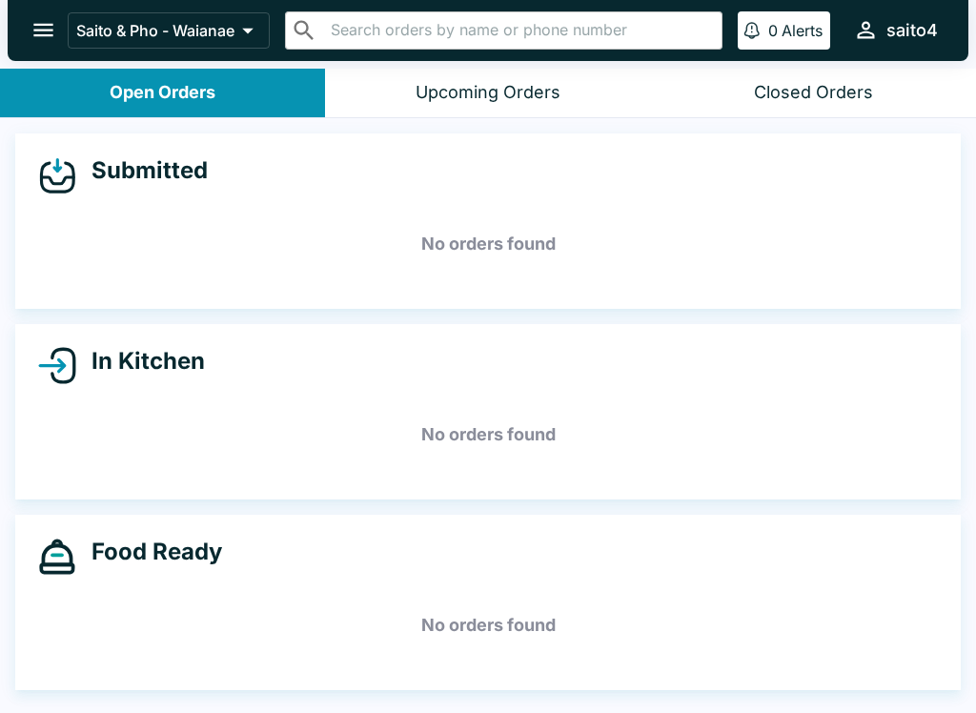
click at [29, 35] on button "open drawer" at bounding box center [43, 30] width 49 height 49
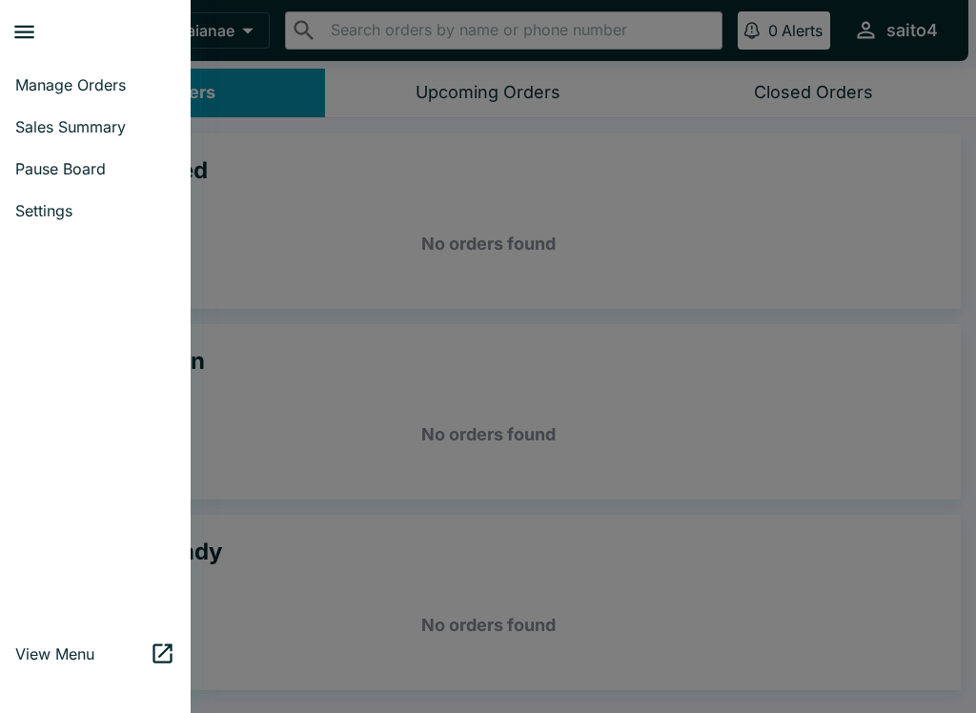
click at [71, 150] on link "Pause Board" at bounding box center [95, 169] width 191 height 42
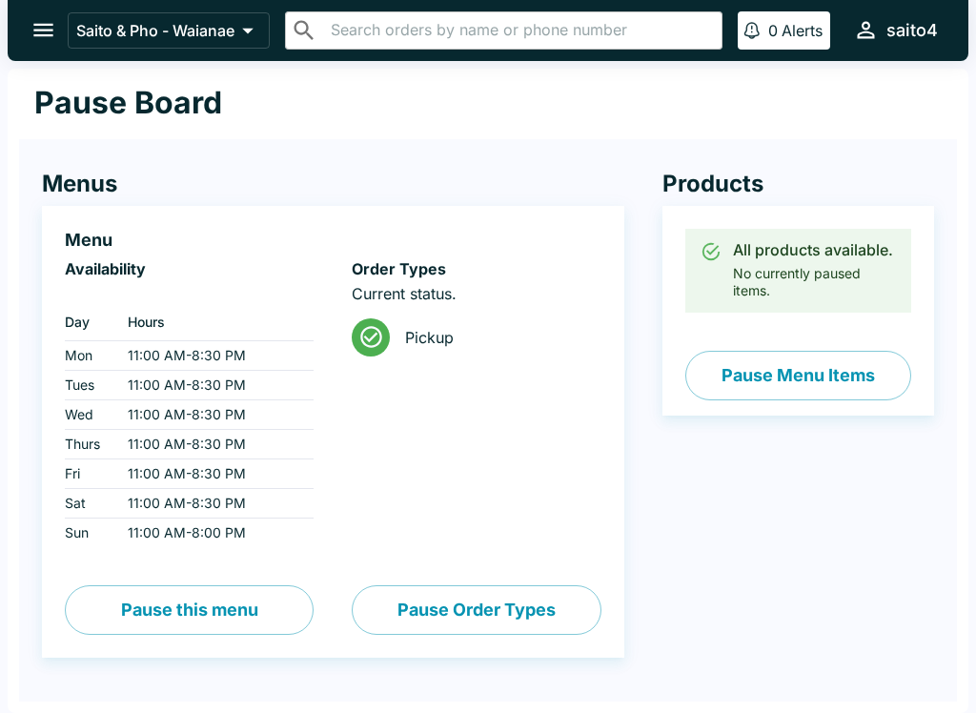
click at [36, 8] on button "open drawer" at bounding box center [43, 30] width 49 height 49
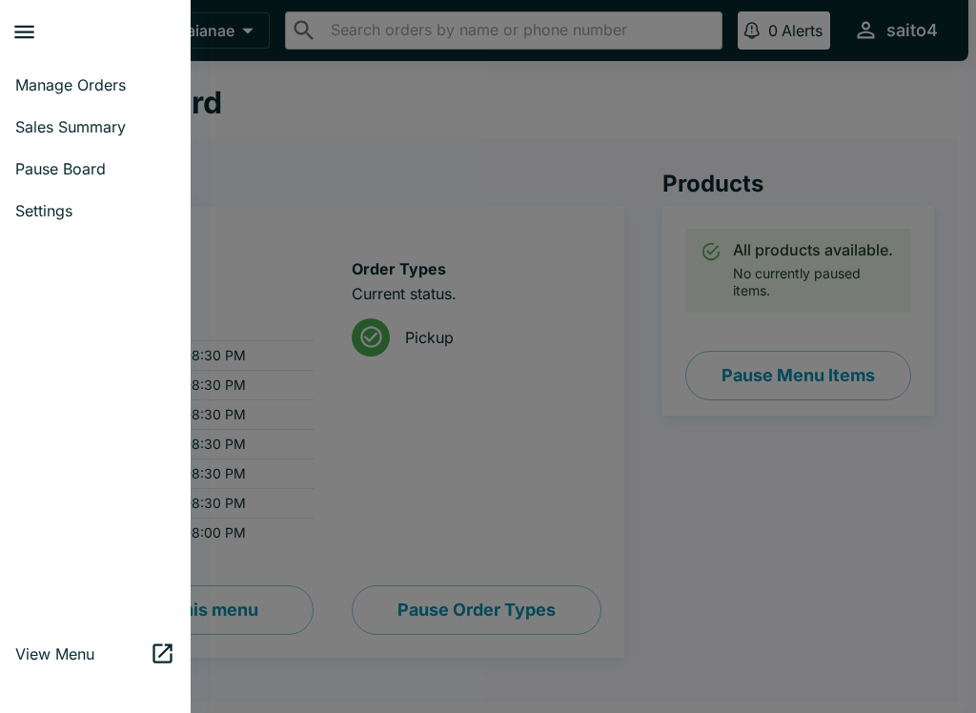
click at [99, 97] on link "Manage Orders" at bounding box center [95, 85] width 191 height 42
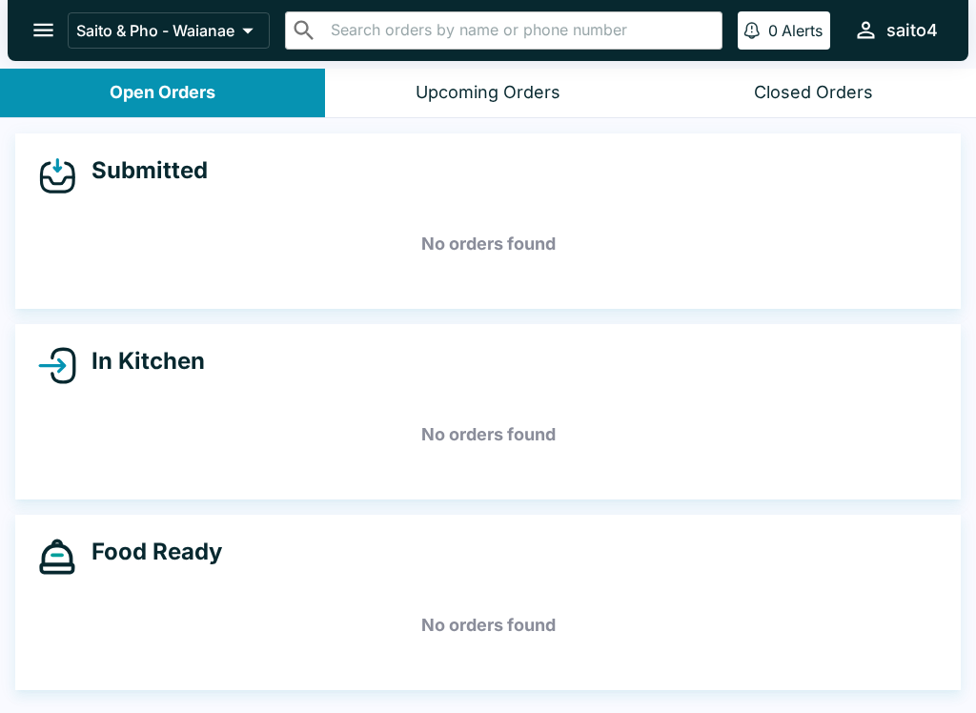
click at [27, 12] on button "open drawer" at bounding box center [43, 30] width 49 height 49
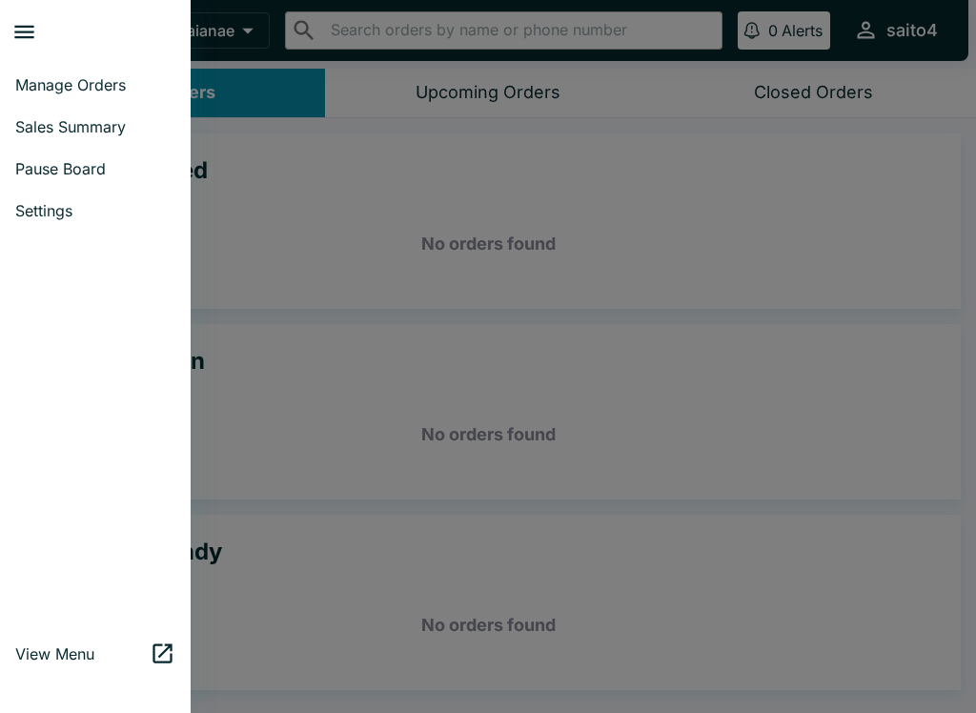
click at [127, 141] on link "Sales Summary" at bounding box center [95, 127] width 191 height 42
select select "03:00"
